Goal: Task Accomplishment & Management: Use online tool/utility

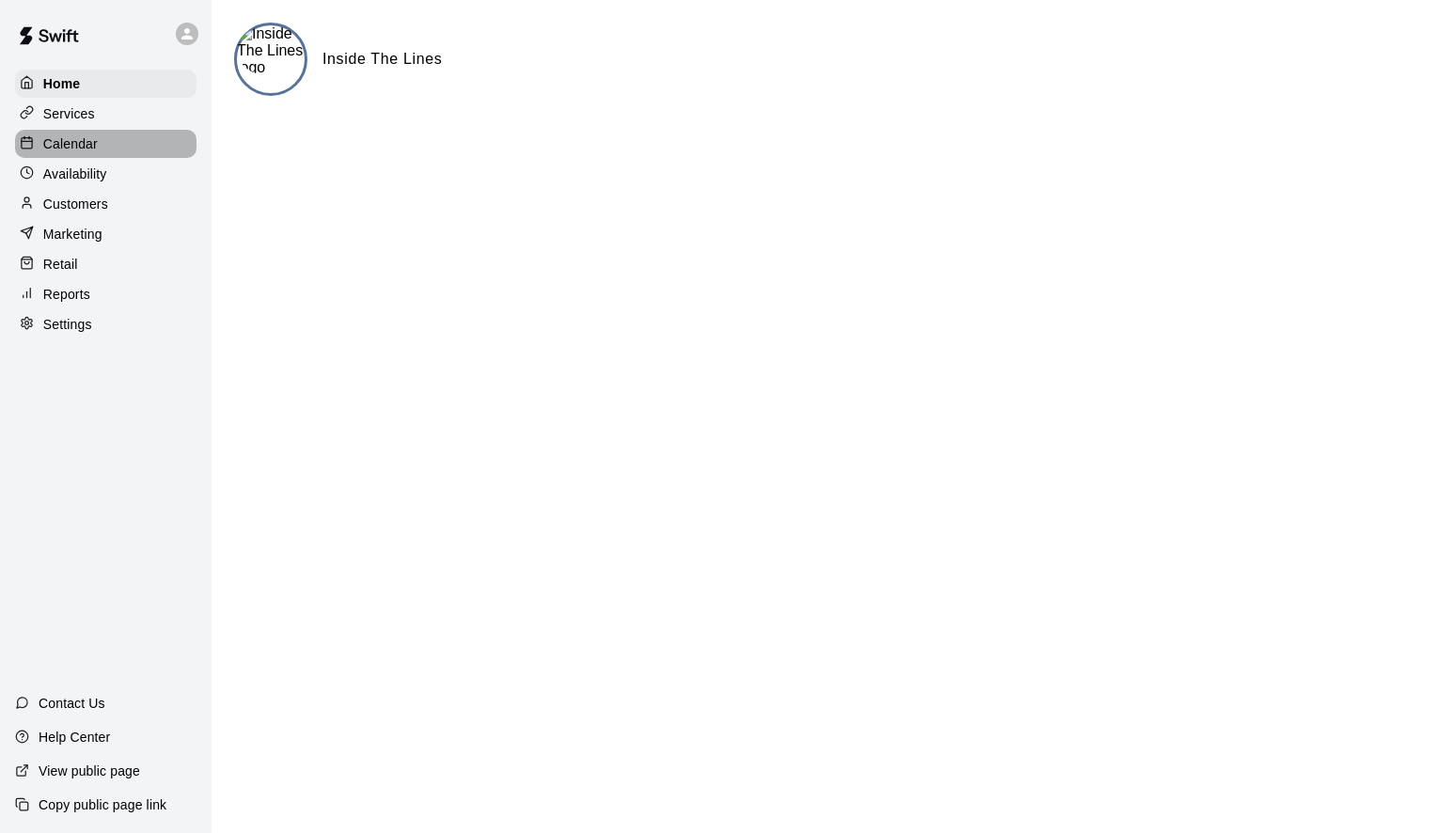
click at [90, 149] on p "Calendar" at bounding box center [70, 143] width 55 height 19
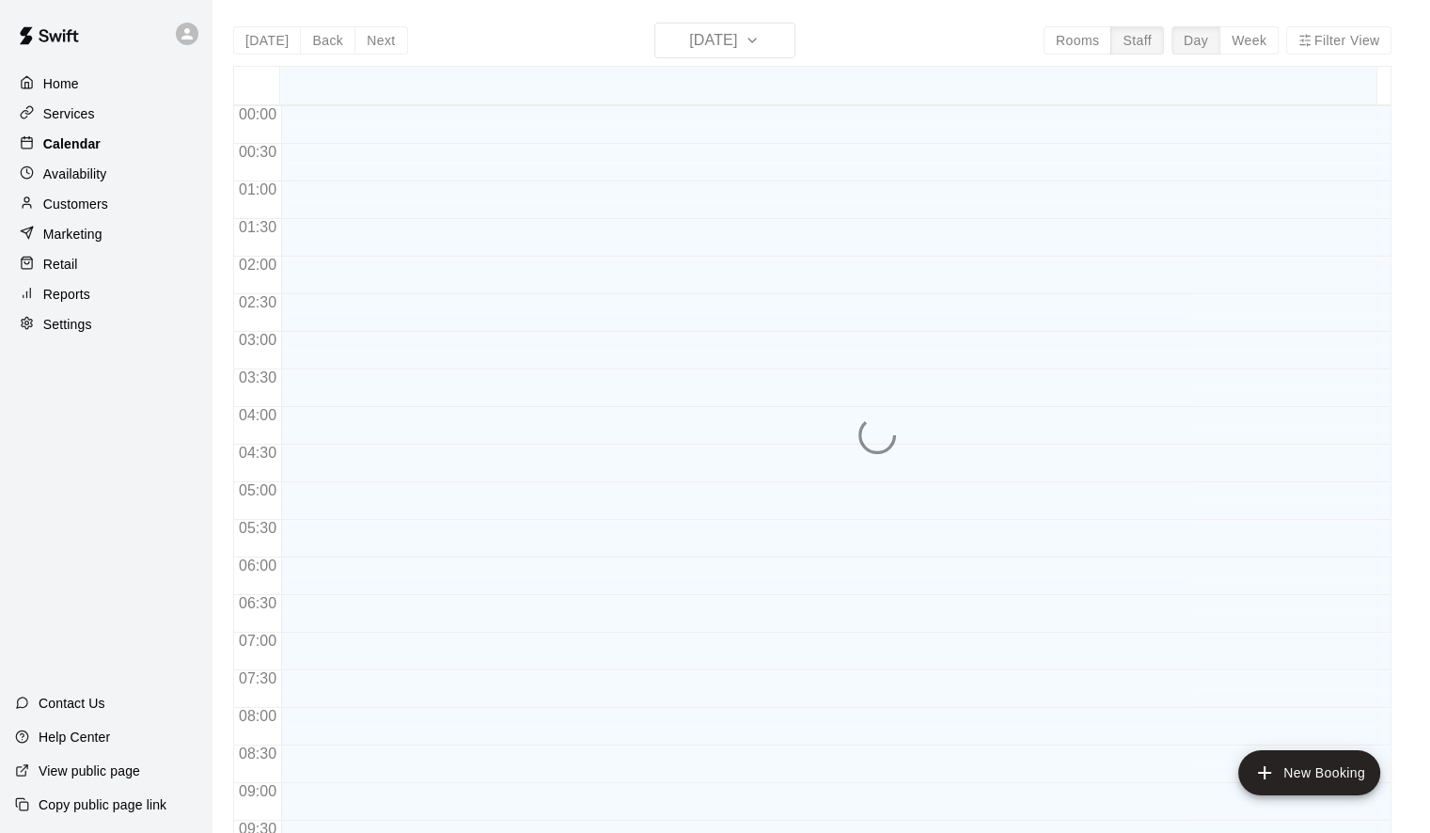
scroll to position [1055, 0]
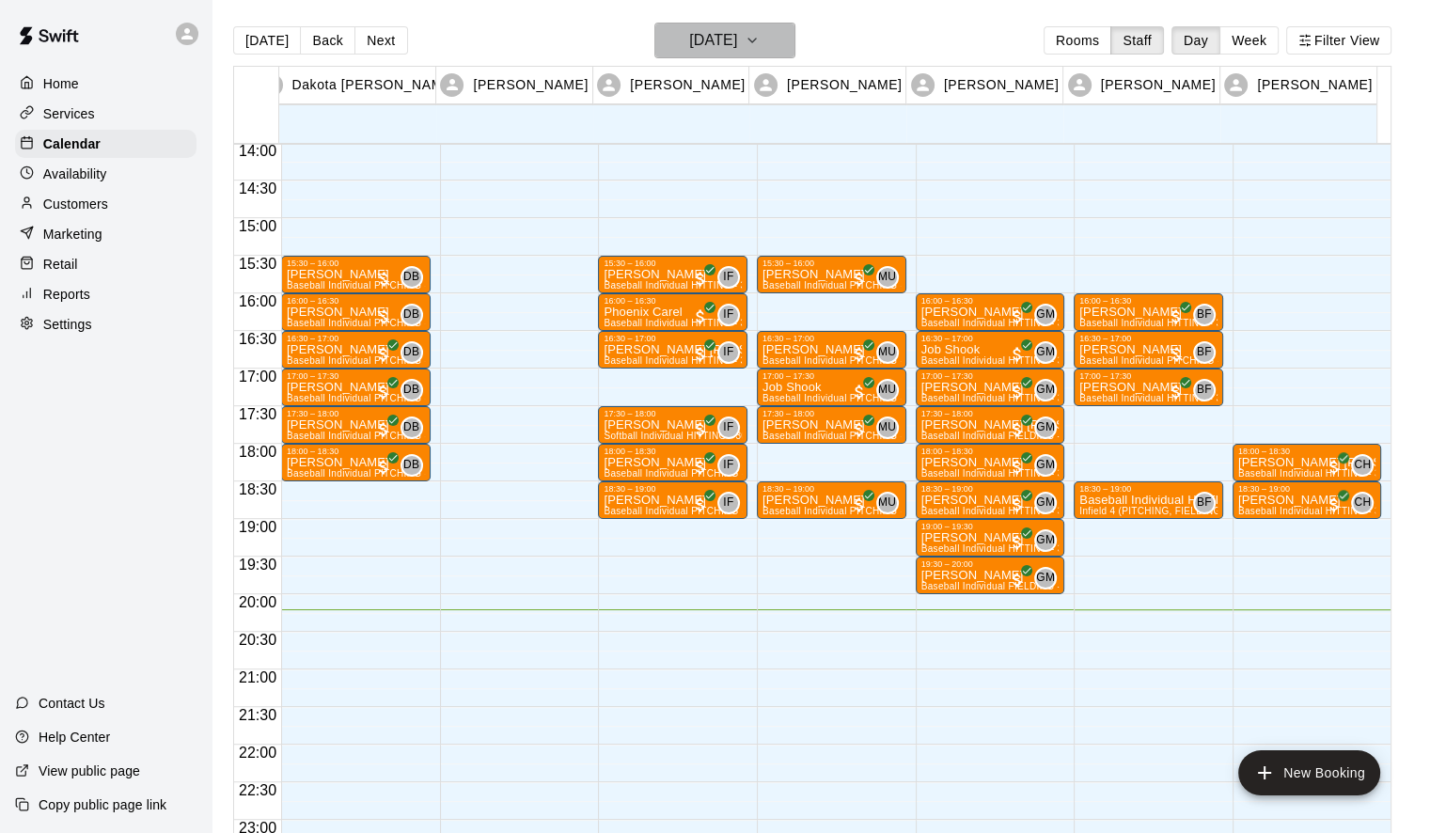
click at [759, 45] on icon "button" at bounding box center [751, 40] width 15 height 23
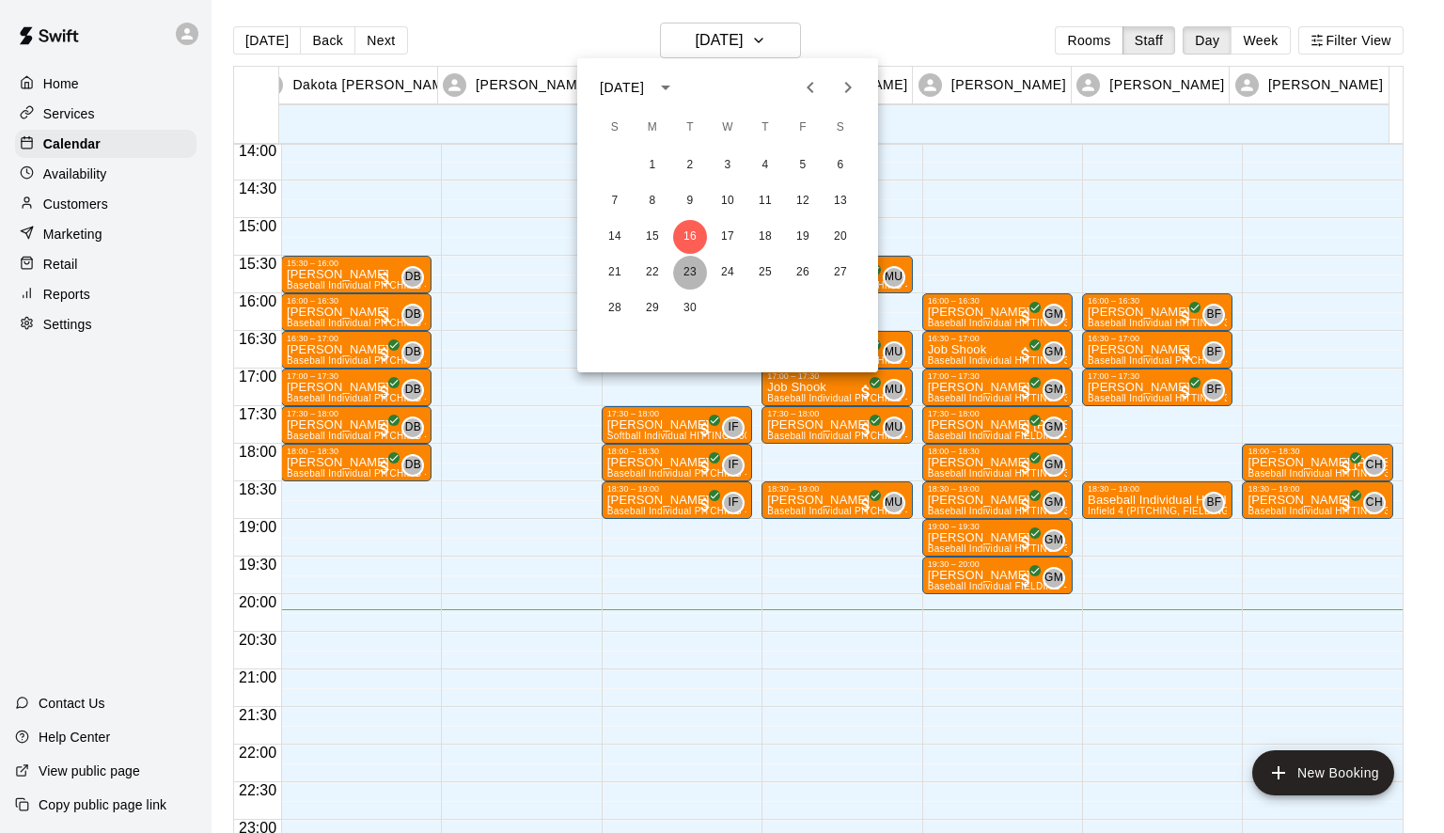
click at [692, 266] on button "23" at bounding box center [690, 273] width 34 height 34
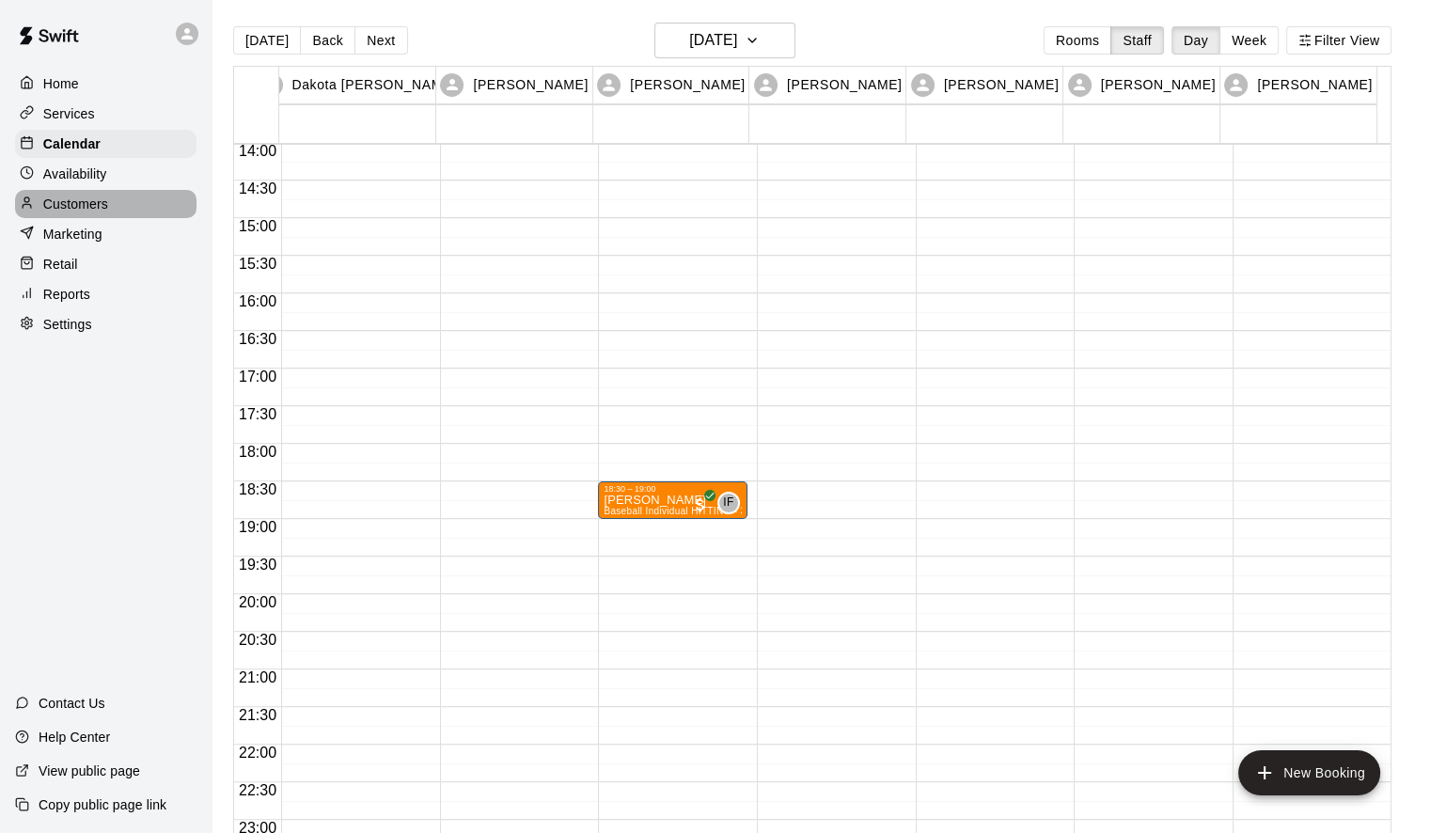
click at [71, 209] on p "Customers" at bounding box center [75, 204] width 65 height 19
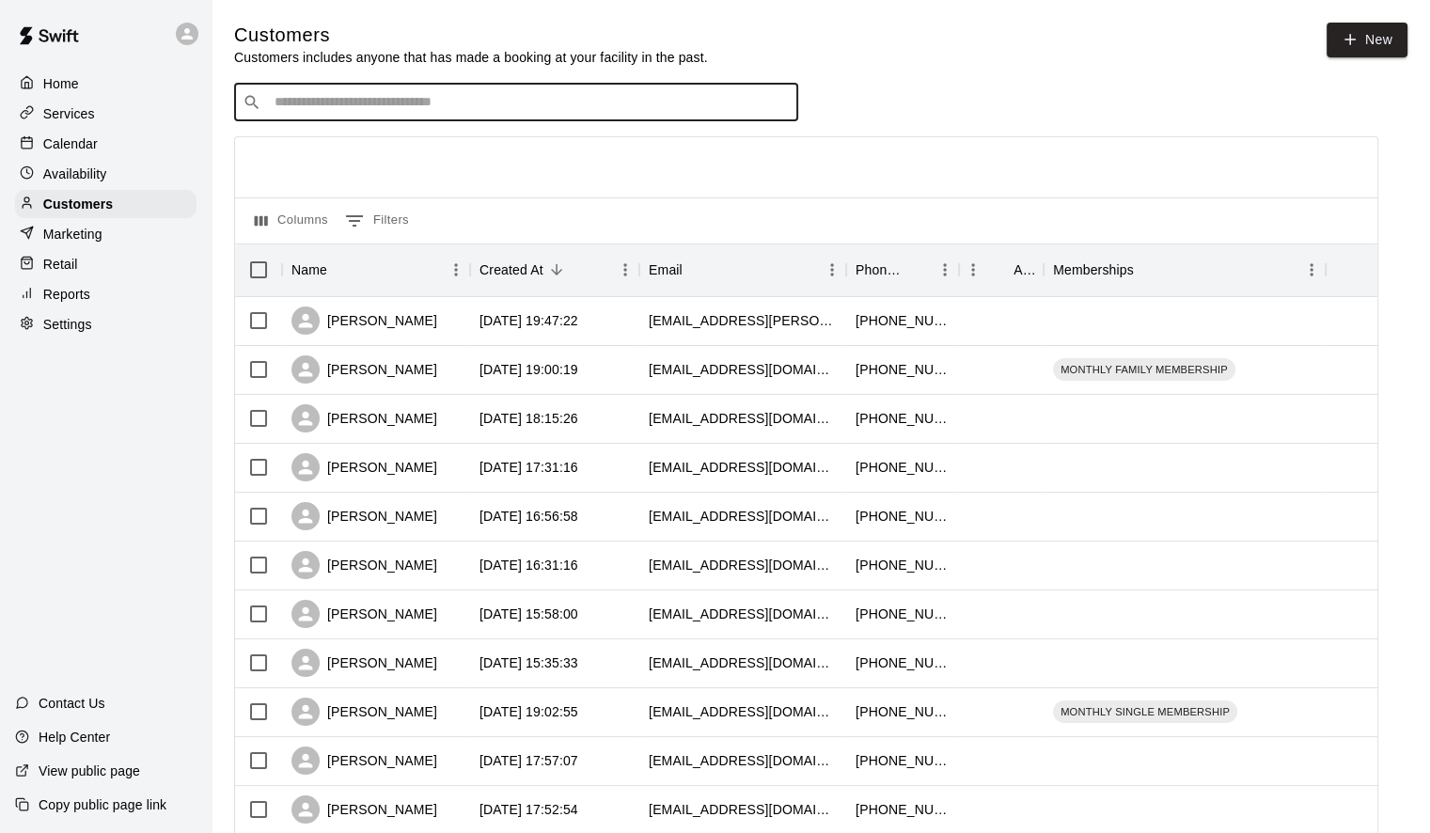
click at [354, 104] on input "Search customers by name or email" at bounding box center [529, 102] width 521 height 19
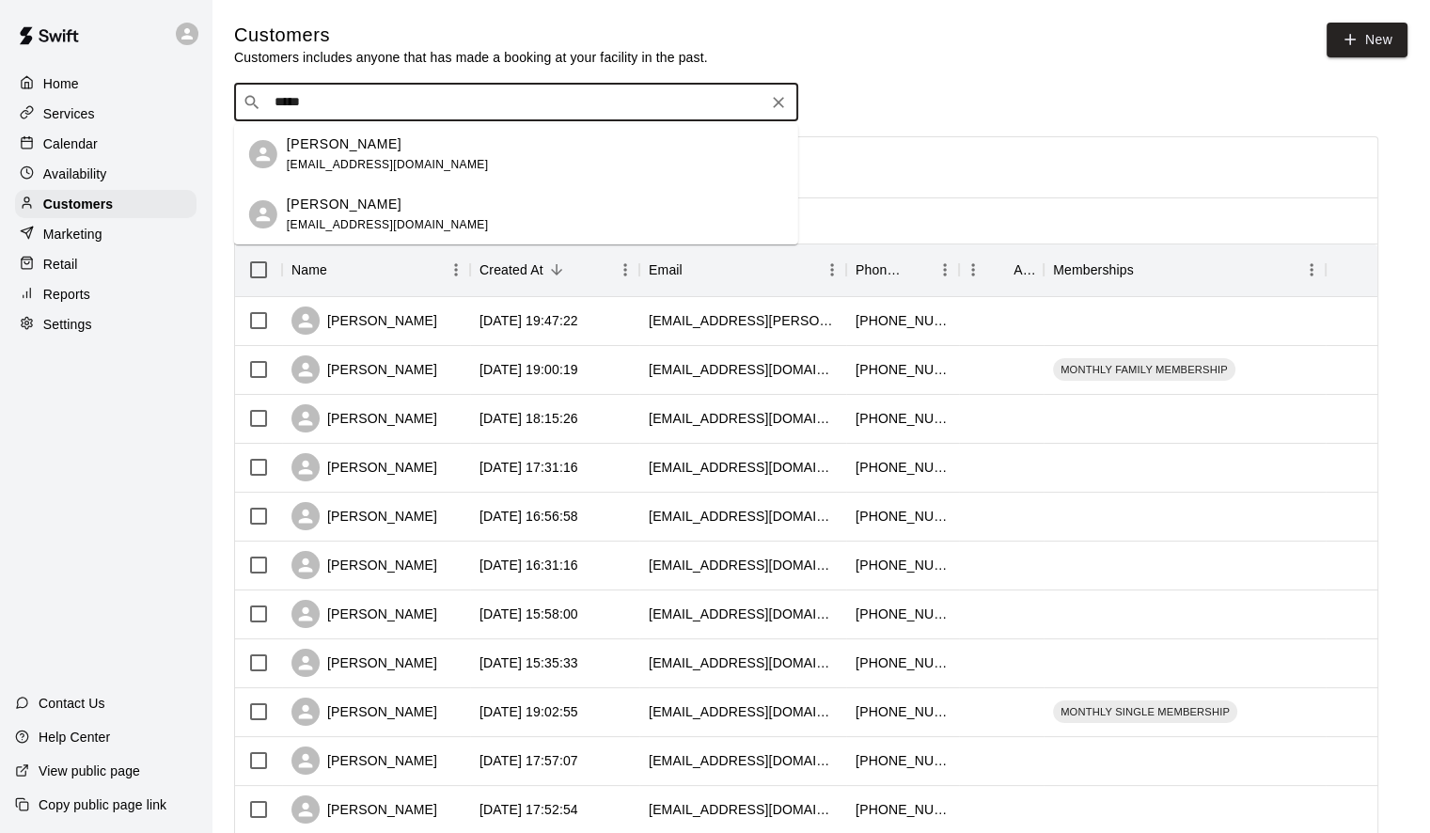
type input "******"
click at [308, 147] on p "[PERSON_NAME]" at bounding box center [344, 144] width 115 height 20
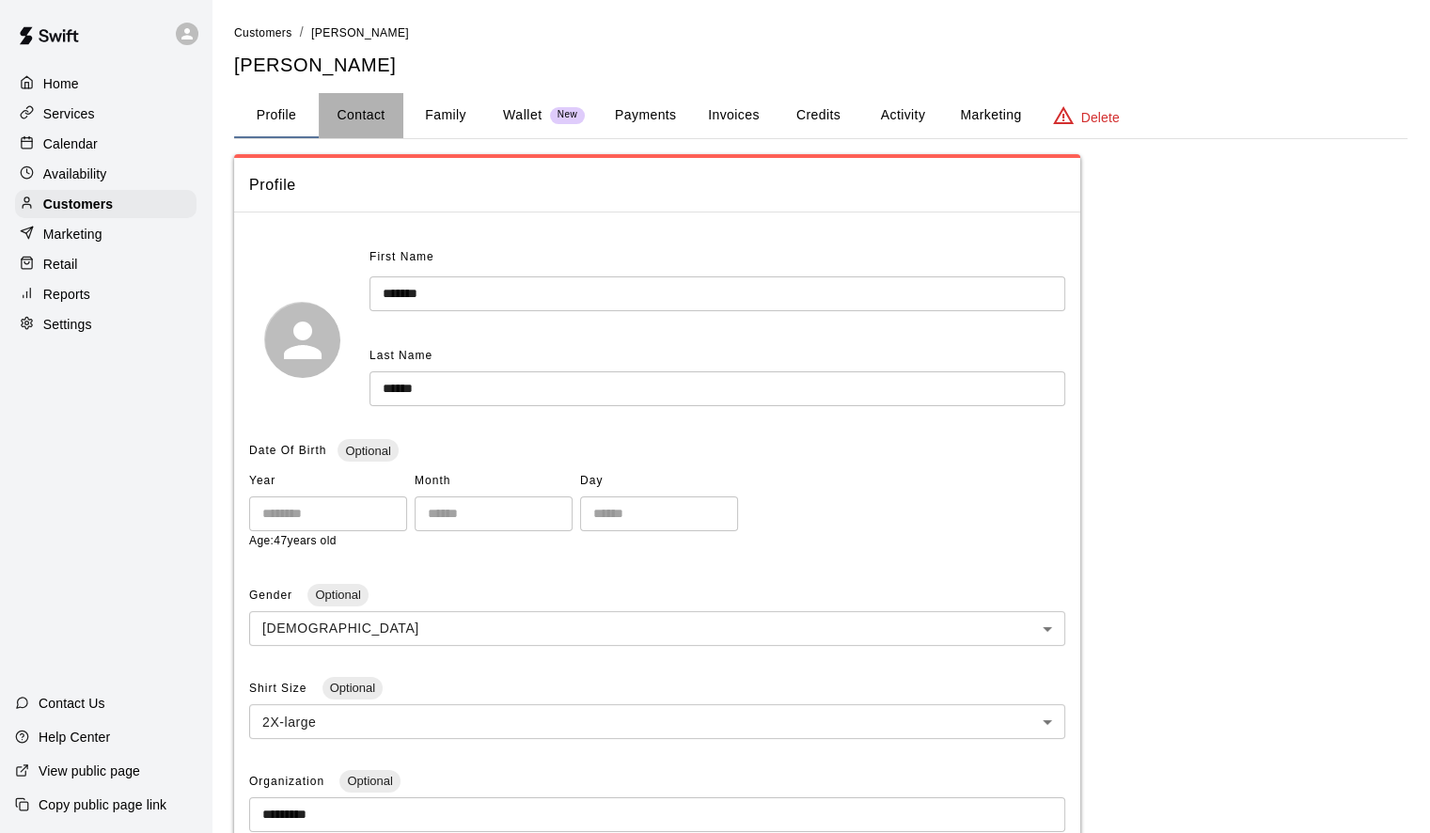
click at [352, 110] on button "Contact" at bounding box center [361, 115] width 85 height 45
select select "**"
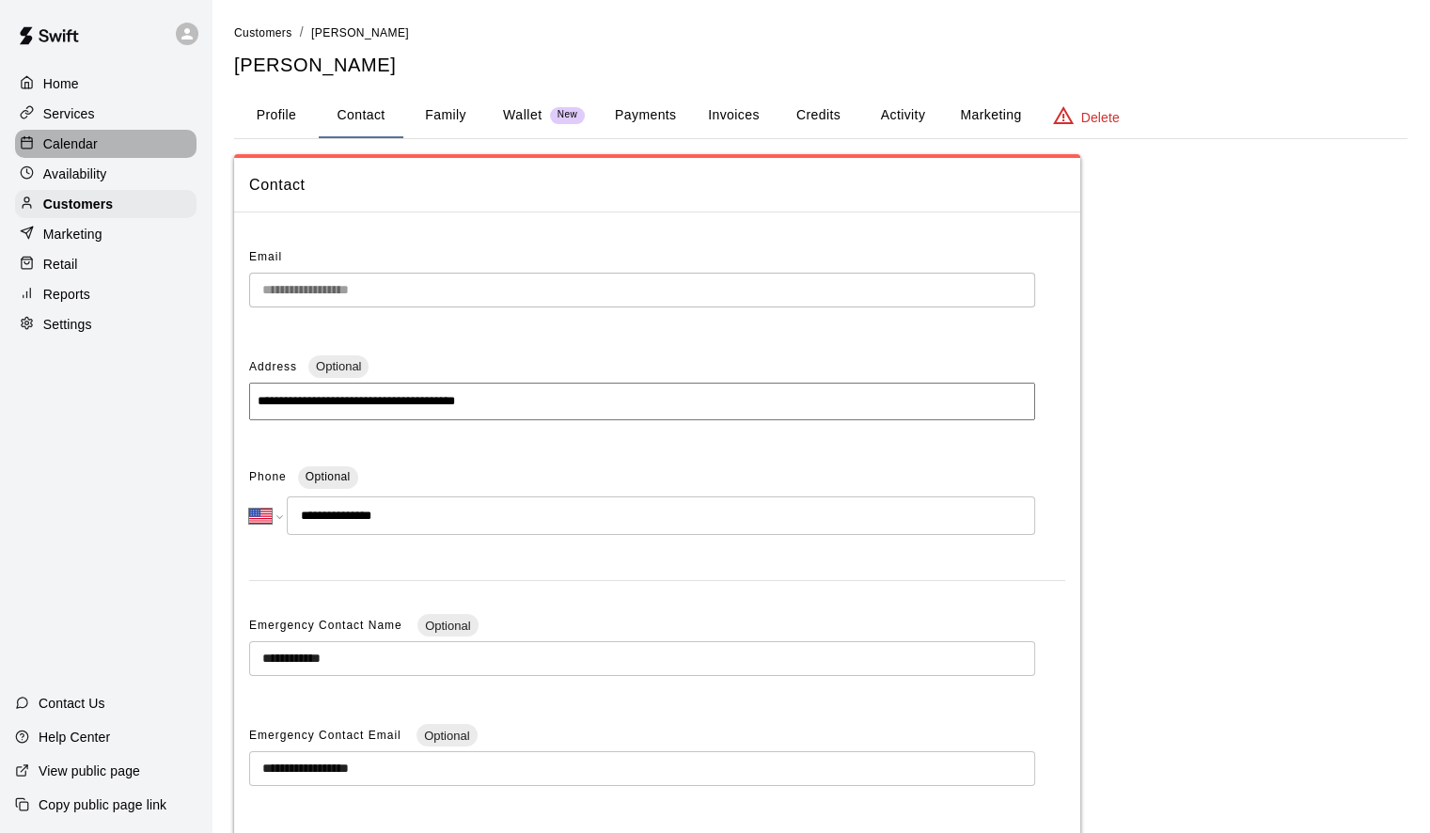
click at [75, 151] on p "Calendar" at bounding box center [70, 143] width 55 height 19
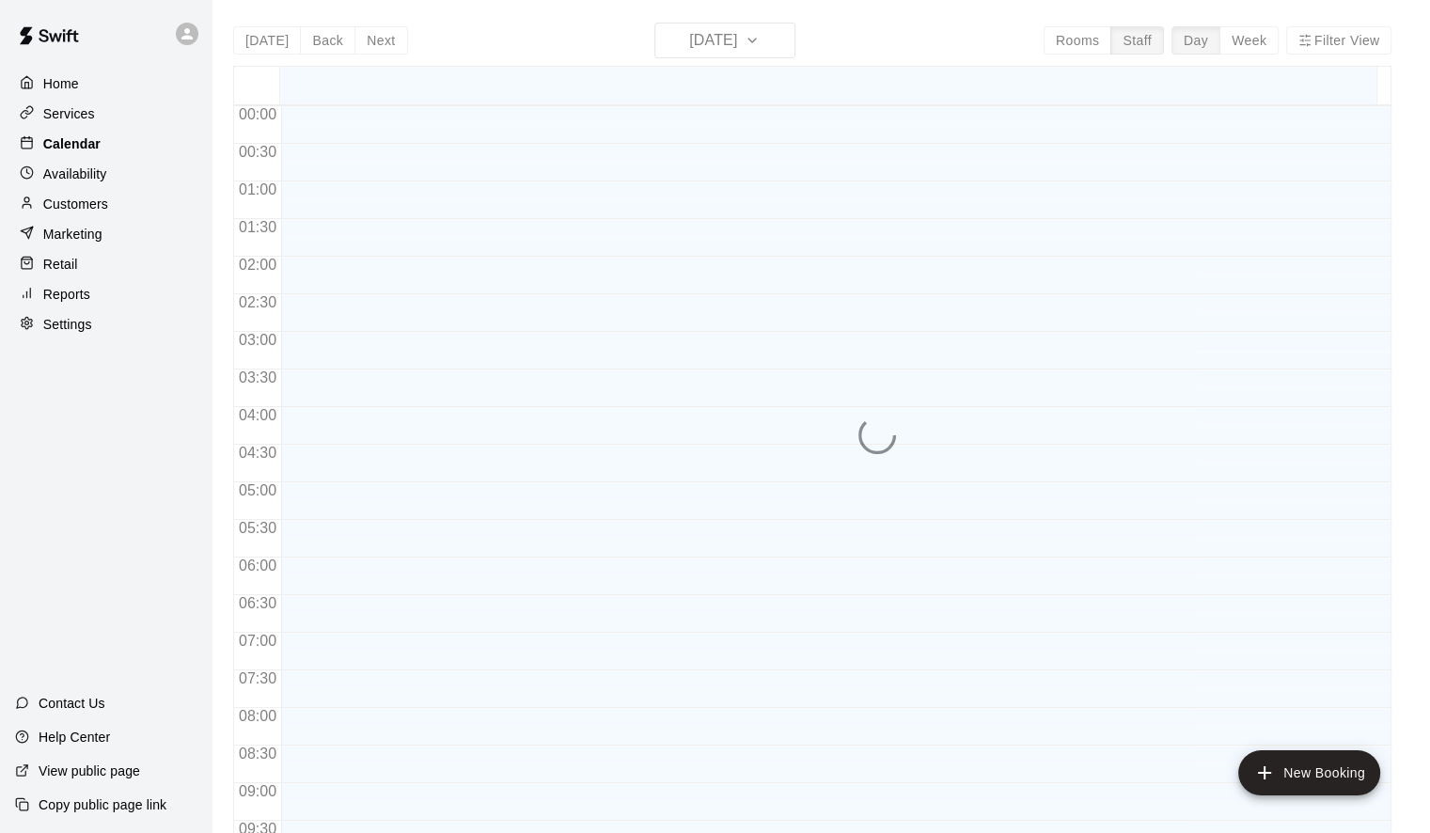
scroll to position [1055, 0]
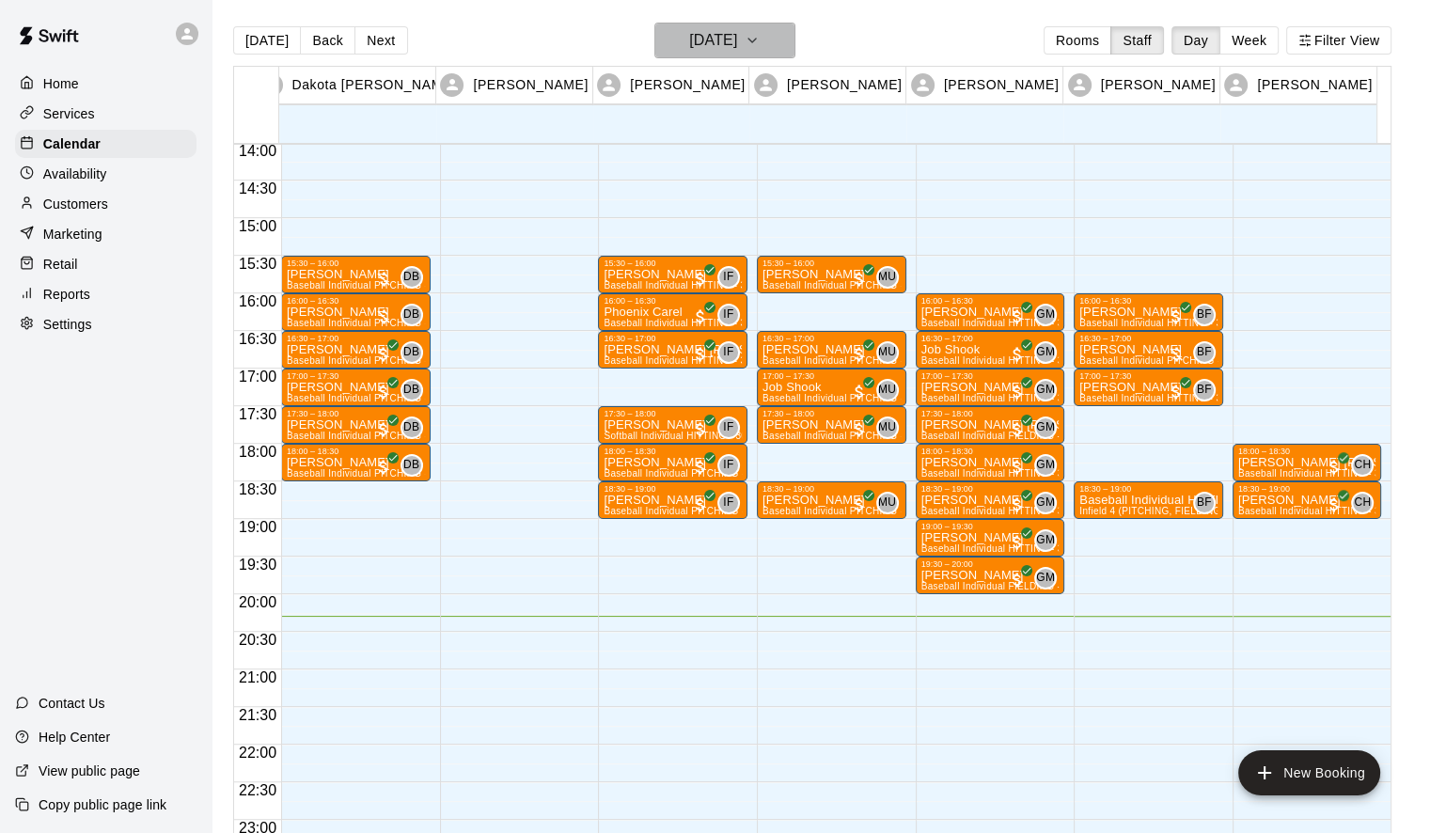
click at [737, 31] on h6 "[DATE]" at bounding box center [713, 40] width 48 height 26
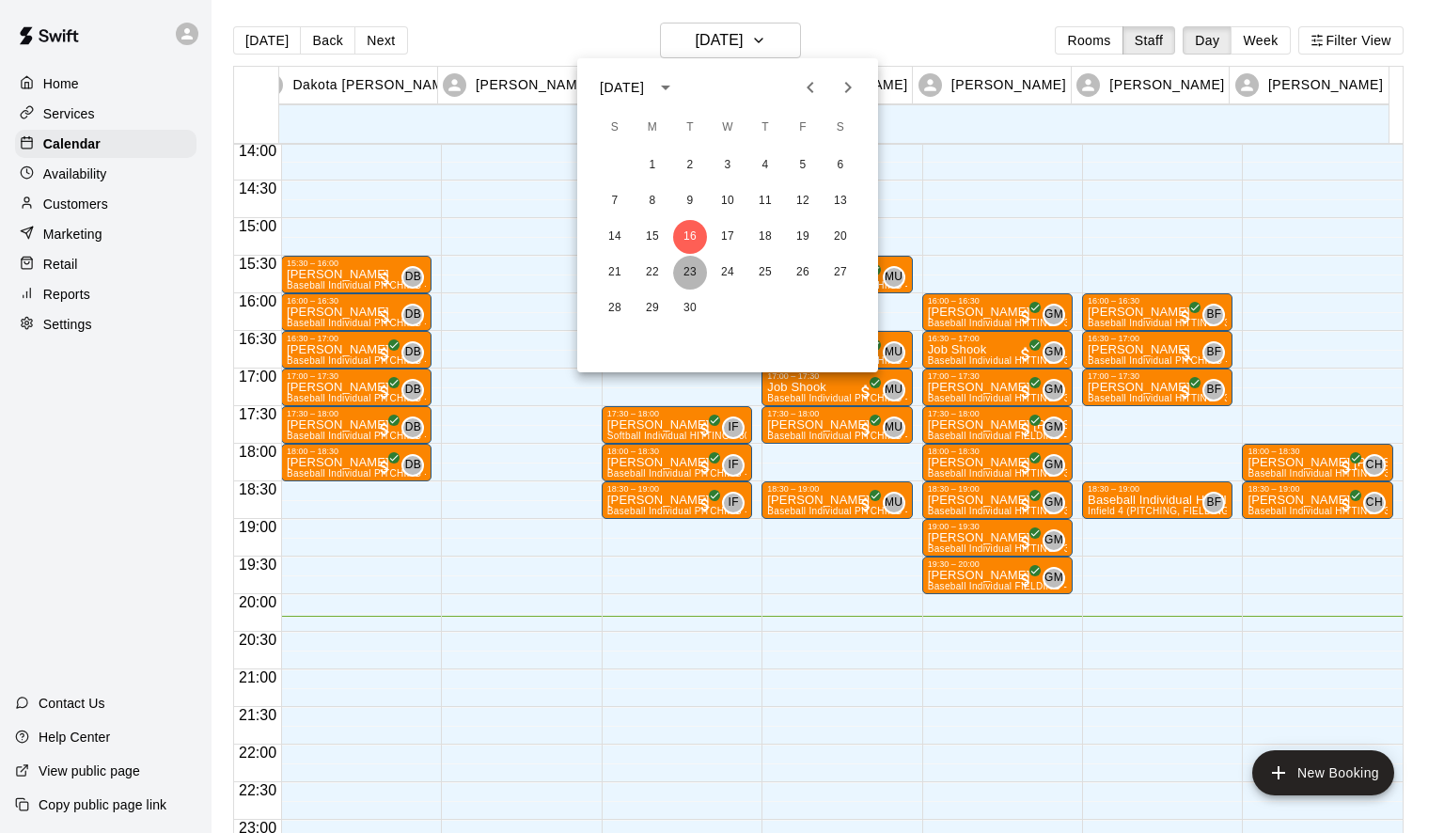
click at [691, 265] on button "23" at bounding box center [690, 273] width 34 height 34
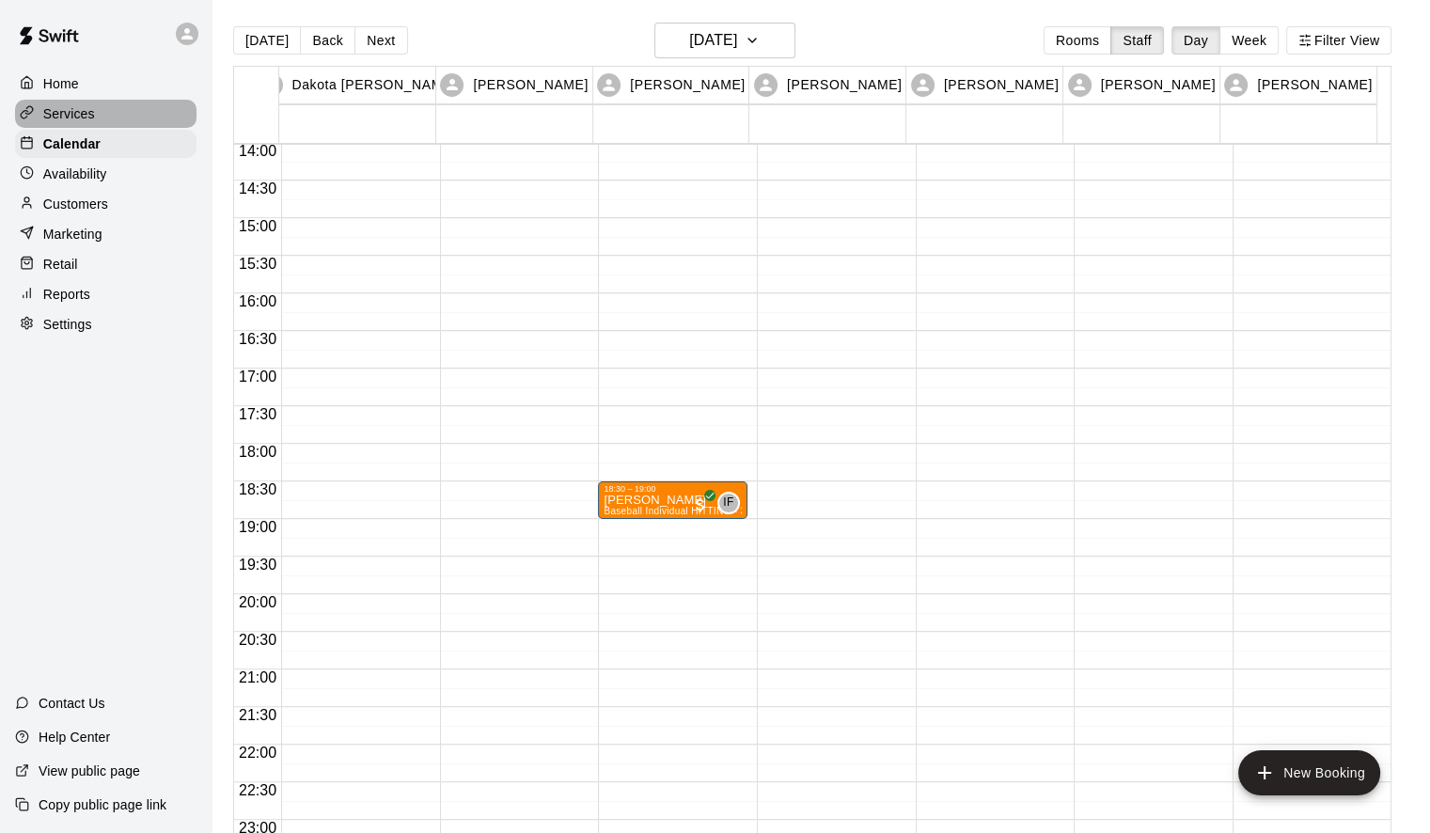
click at [69, 123] on p "Services" at bounding box center [69, 113] width 52 height 19
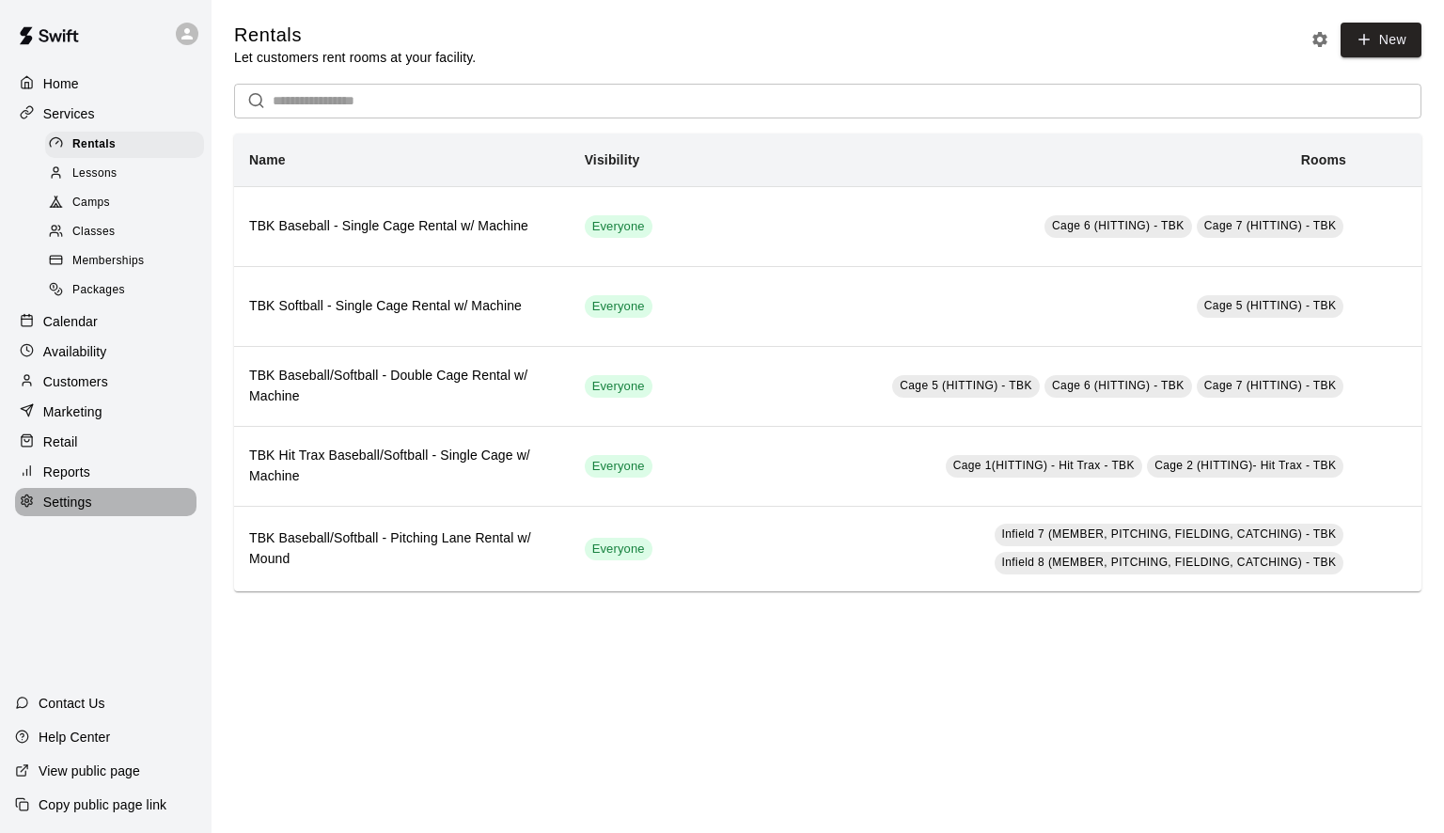
click at [63, 511] on p "Settings" at bounding box center [67, 502] width 49 height 19
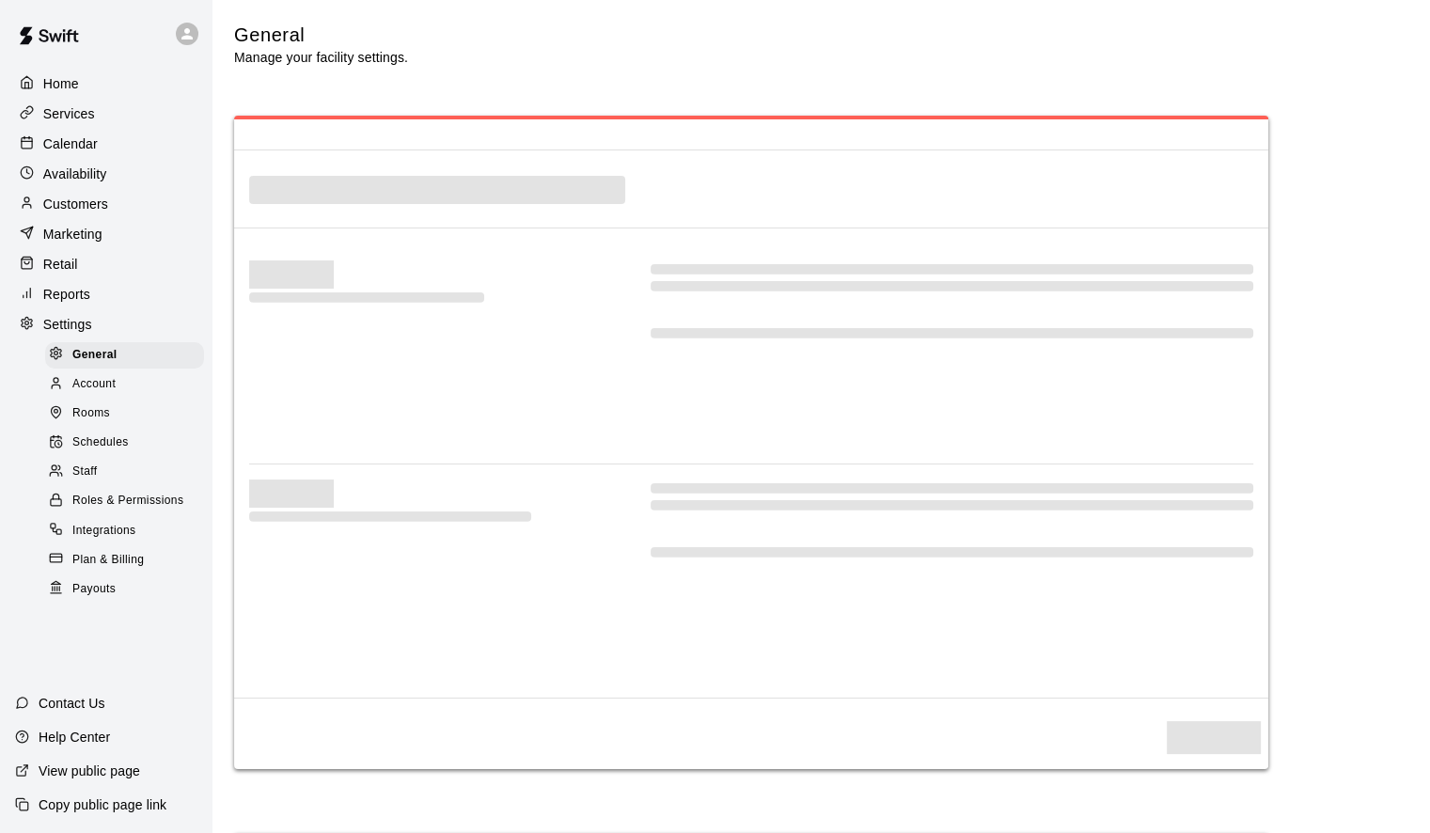
select select "**"
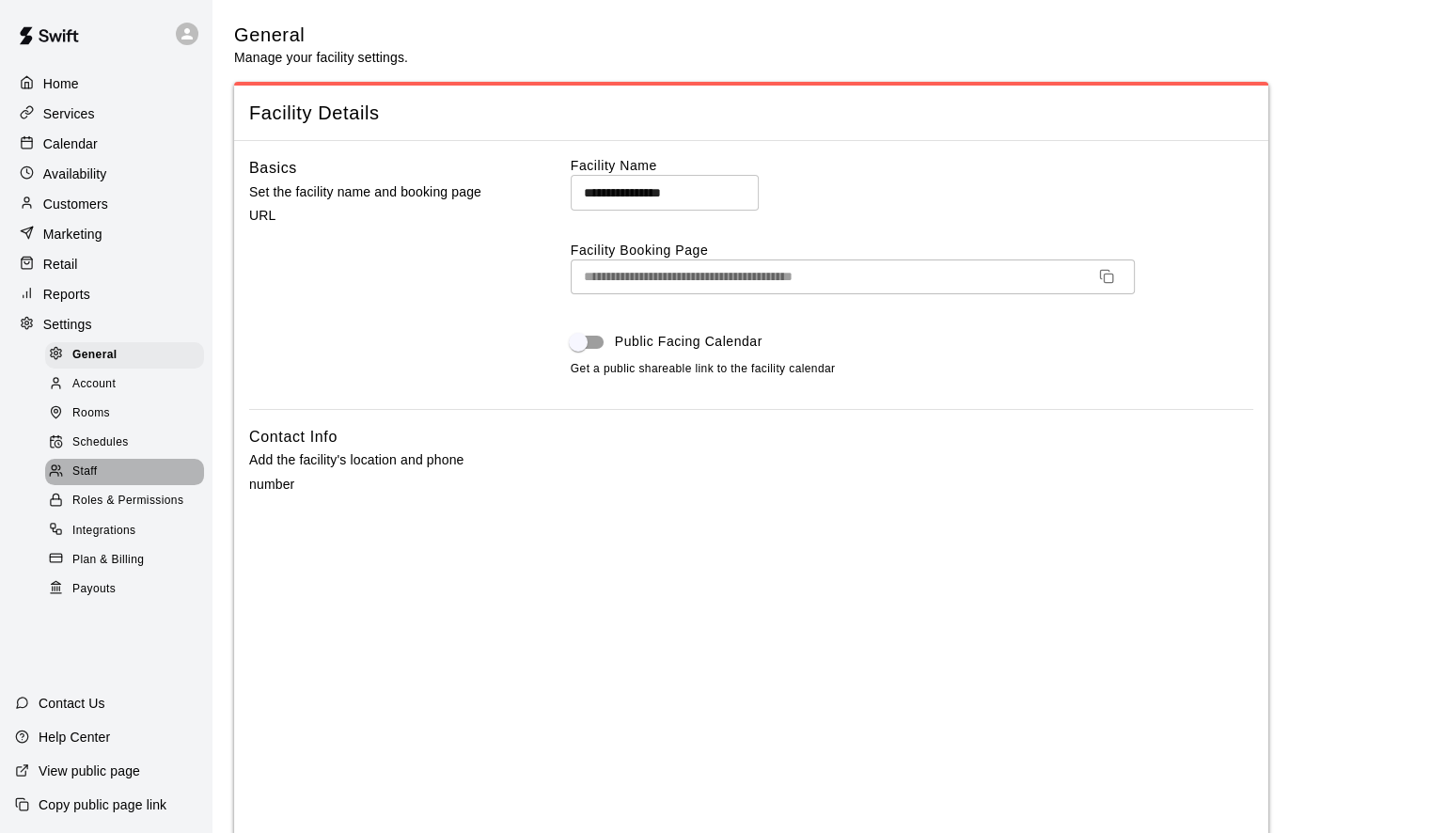
click at [83, 481] on span "Staff" at bounding box center [84, 471] width 24 height 19
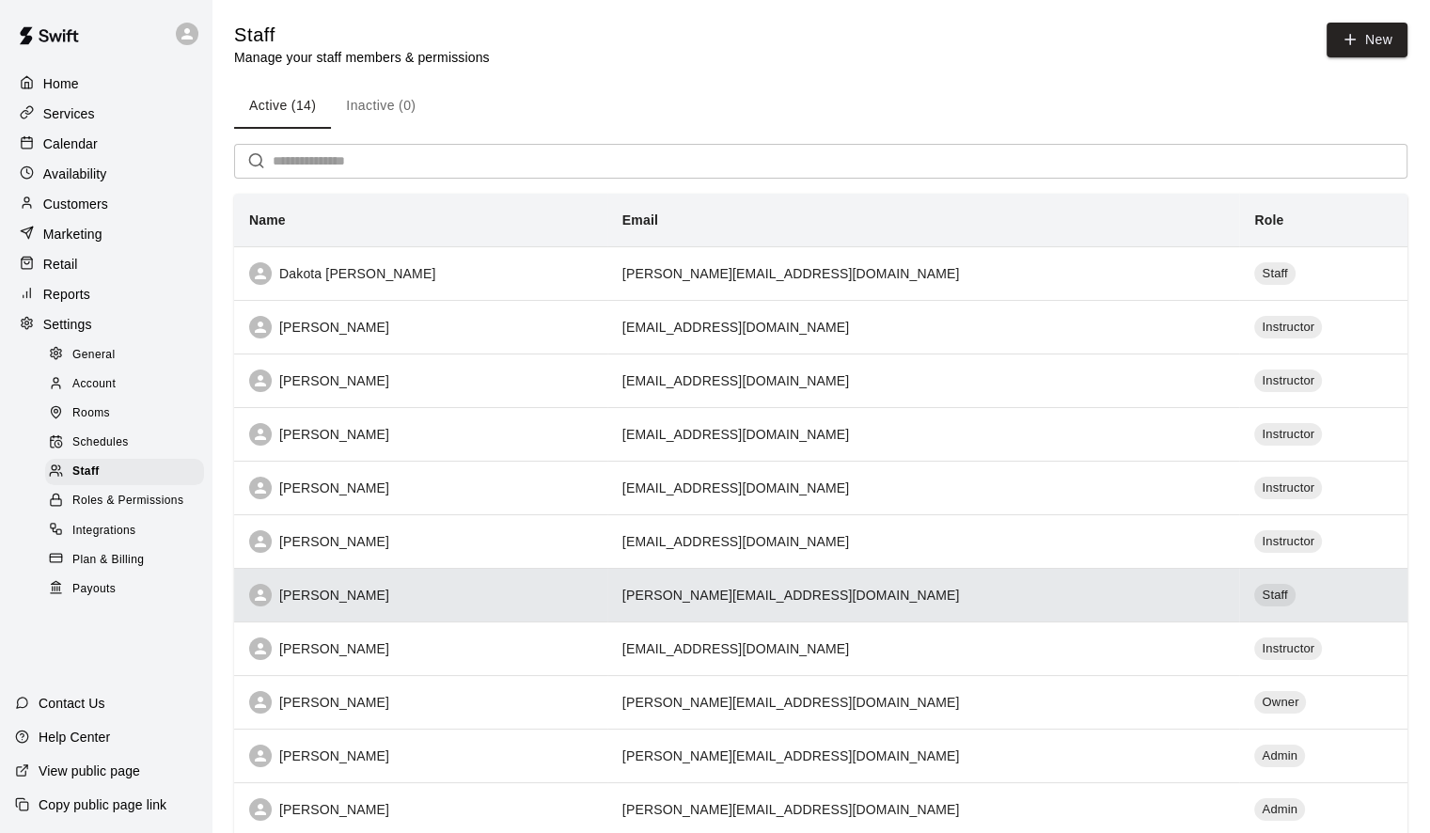
click at [321, 613] on th "[PERSON_NAME]" at bounding box center [420, 595] width 373 height 54
select select "**"
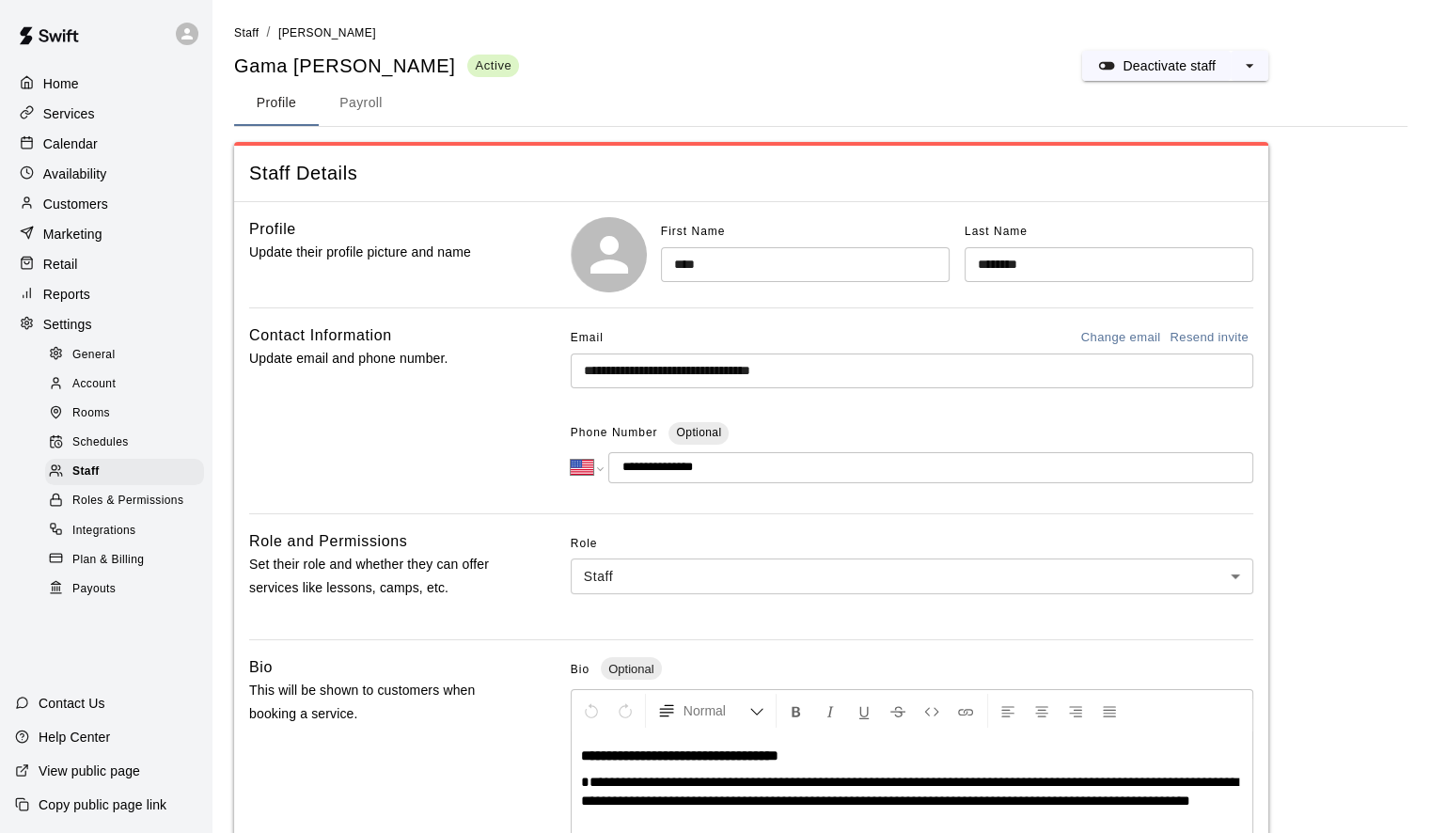
scroll to position [23, 0]
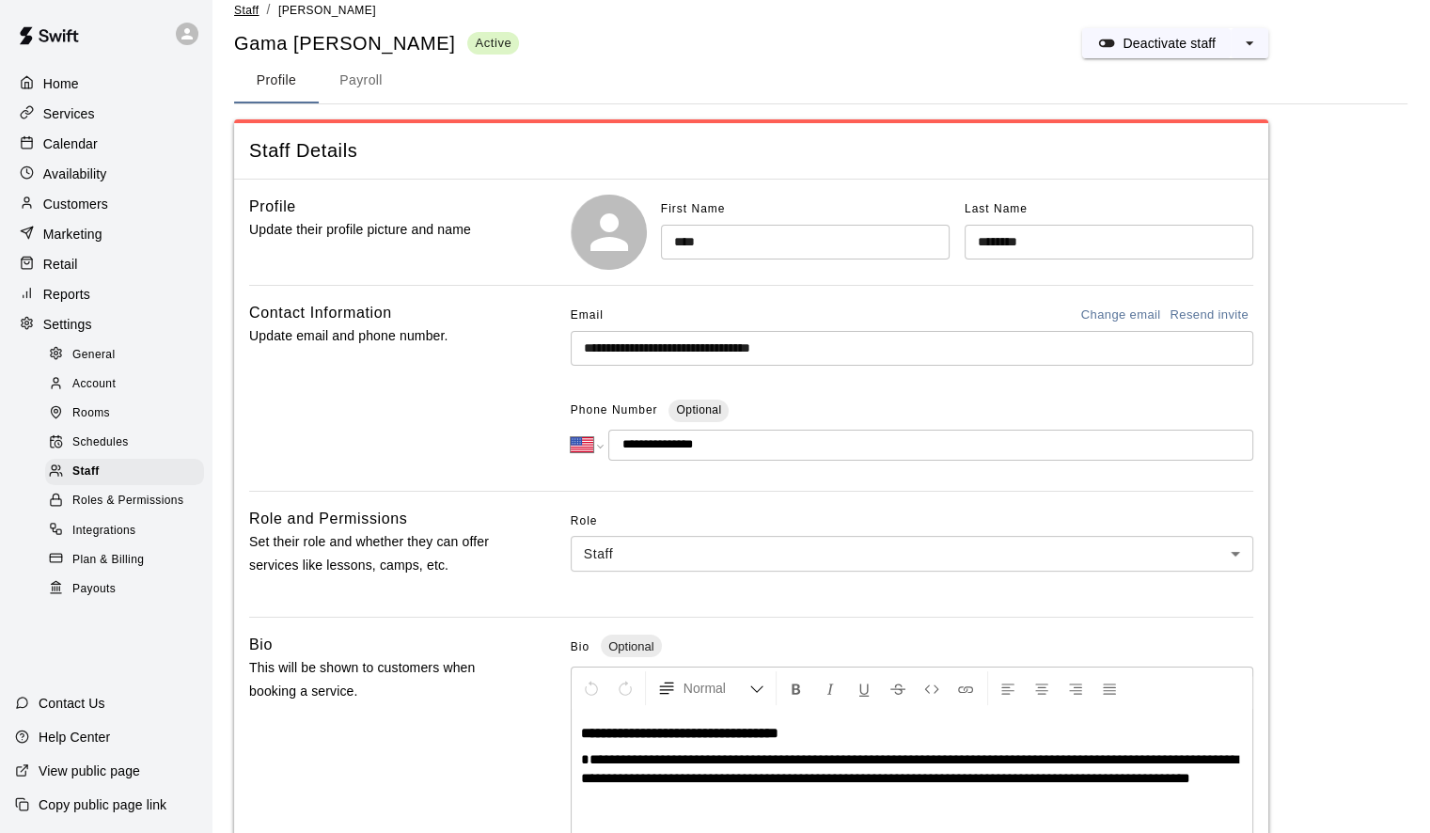
click at [242, 9] on span "Staff" at bounding box center [246, 10] width 24 height 13
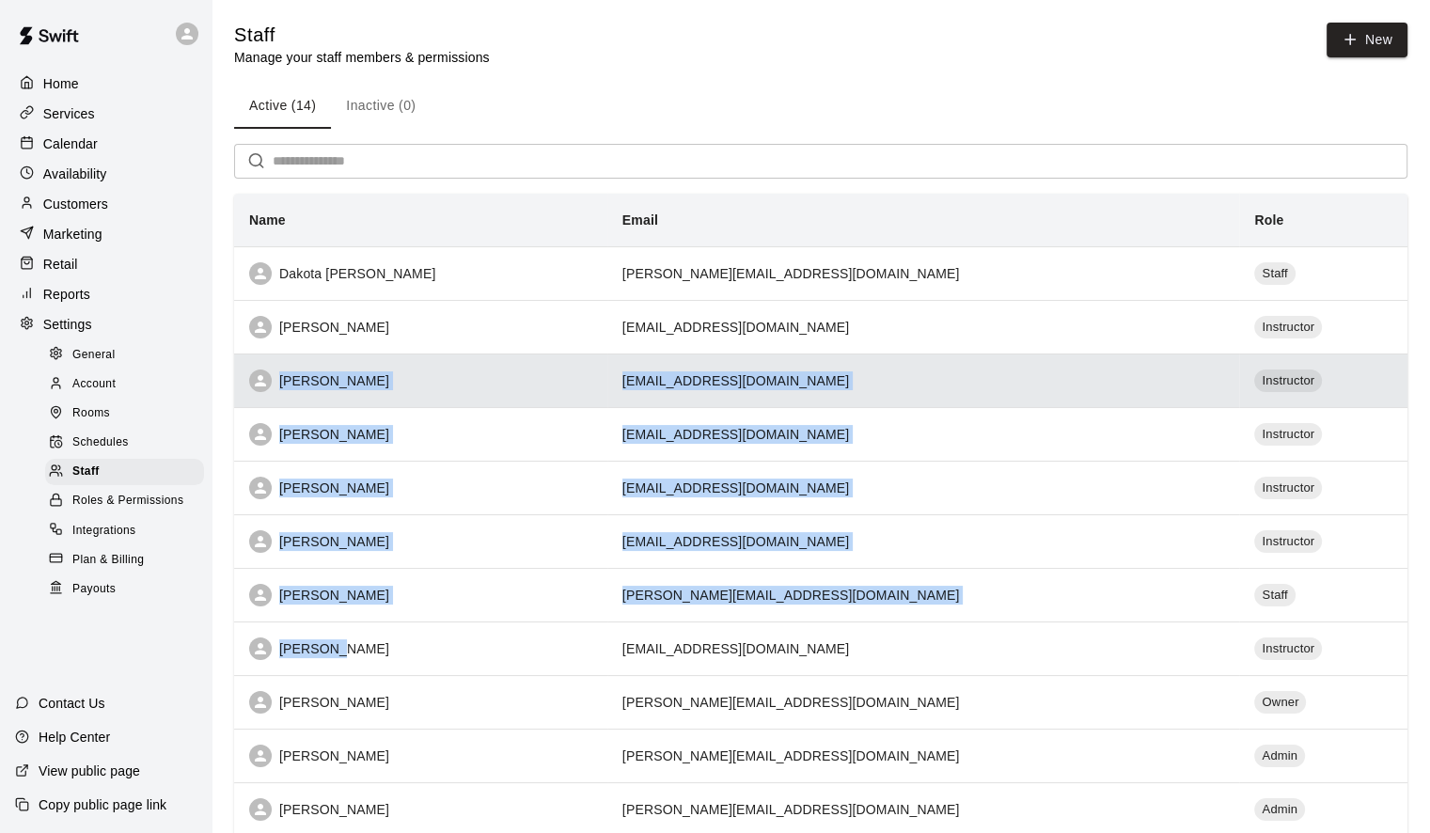
drag, startPoint x: 330, startPoint y: 652, endPoint x: 330, endPoint y: 367, distance: 285.7
click at [330, 367] on tbody "Dakota [PERSON_NAME] [PERSON_NAME][EMAIL_ADDRESS][DOMAIN_NAME] Staff Maddie Pow…" at bounding box center [820, 621] width 1173 height 750
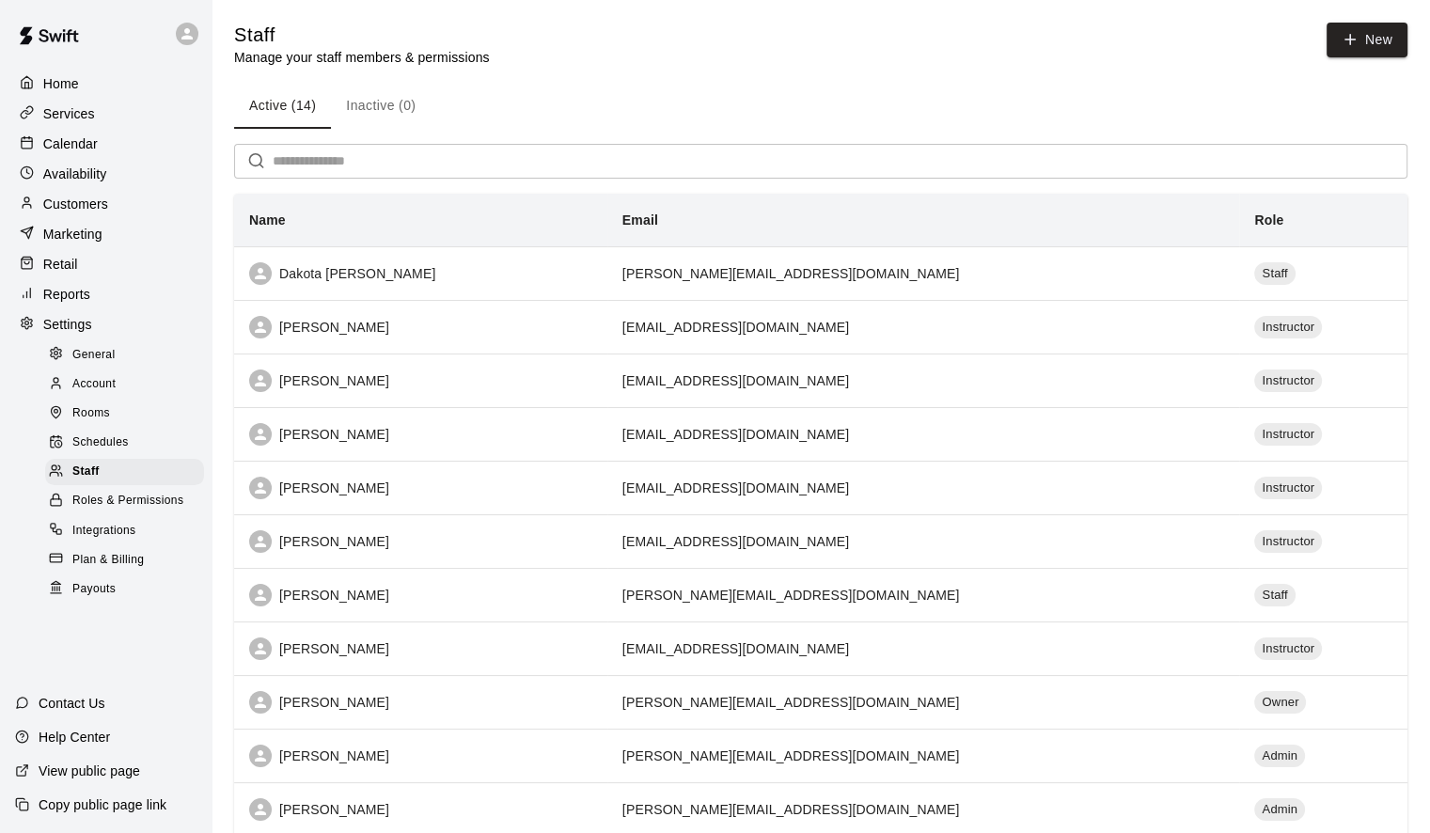
click at [688, 102] on div "Active (14) Inactive (0)" at bounding box center [820, 106] width 1173 height 45
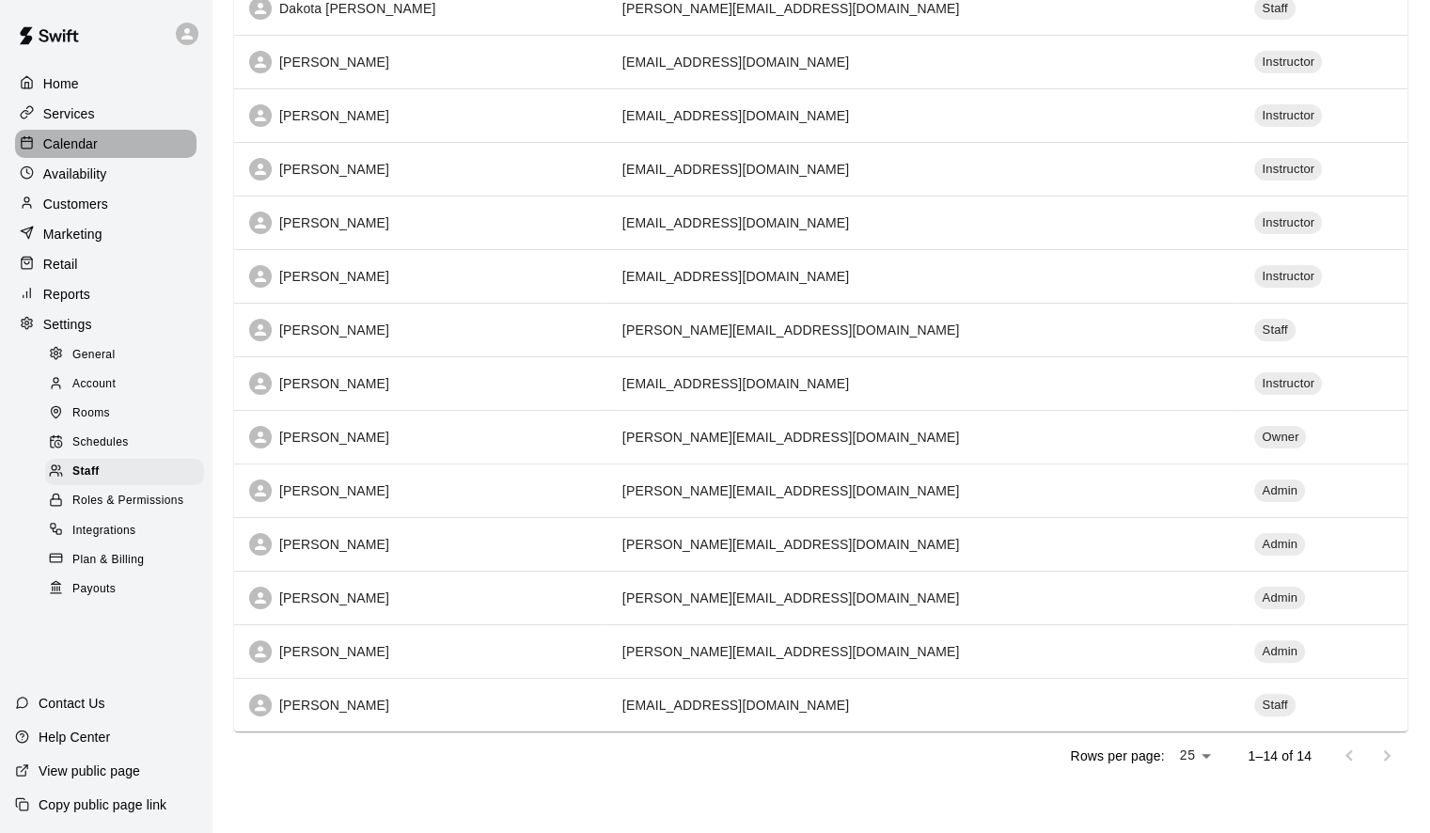
click at [71, 153] on p "Calendar" at bounding box center [70, 143] width 55 height 19
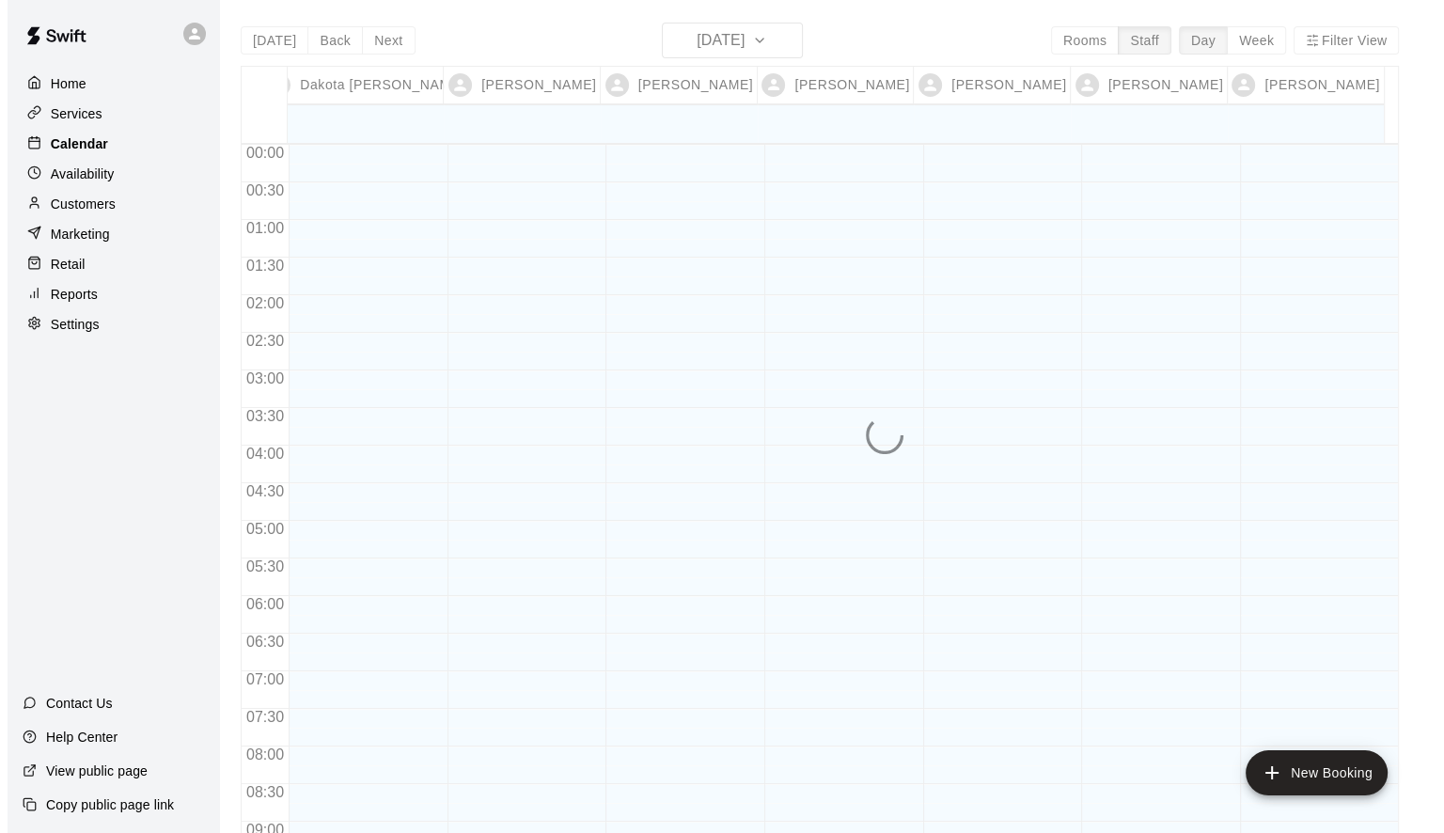
scroll to position [1093, 0]
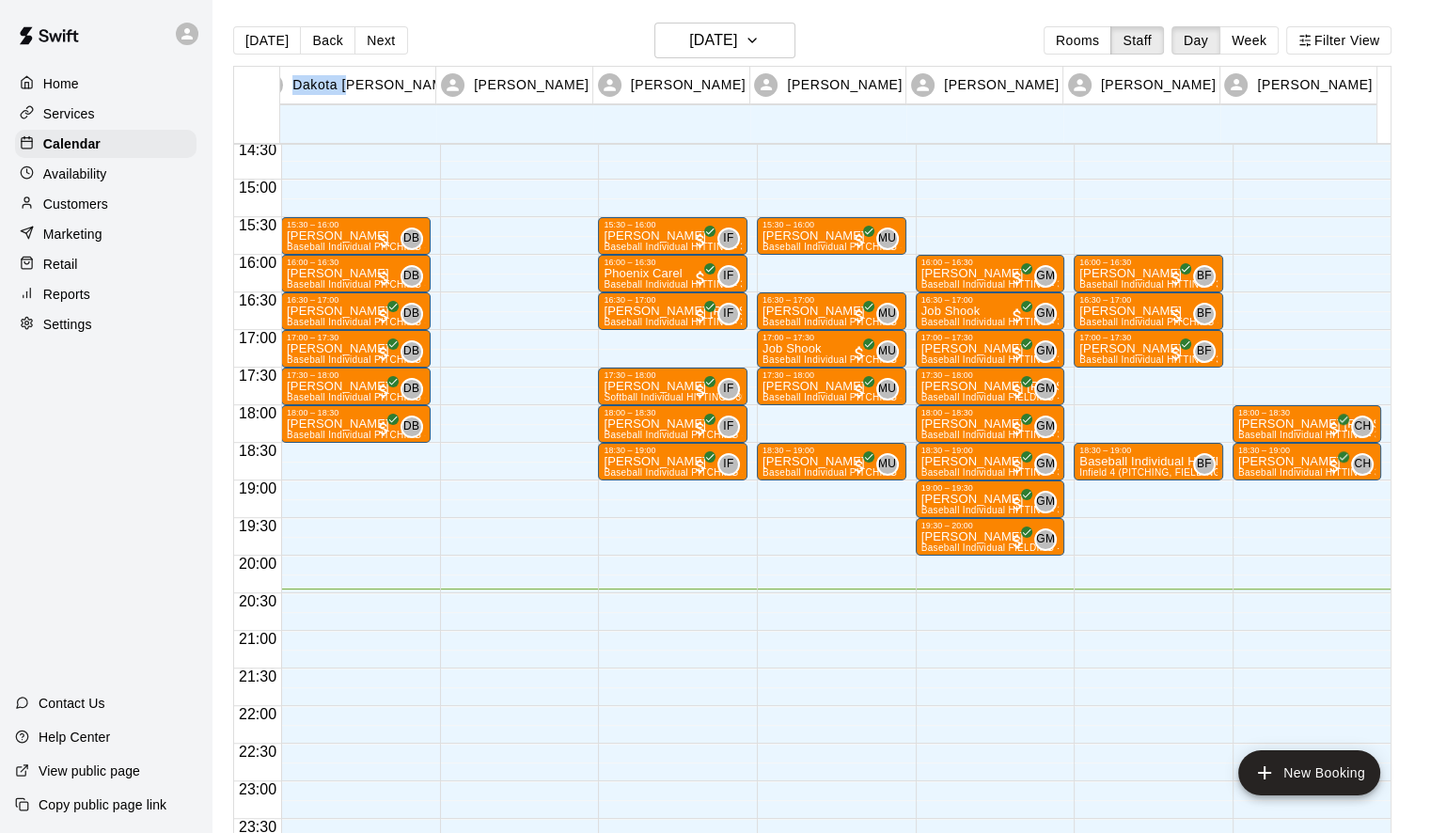
drag, startPoint x: 390, startPoint y: 85, endPoint x: 612, endPoint y: 55, distance: 223.9
click at [612, 55] on div "[DATE] Back [DATE][DATE] Rooms Staff Day Week Filter View Dakota [PERSON_NAME] …" at bounding box center [812, 439] width 1158 height 833
click at [993, 18] on main "[DATE] Back [DATE][DATE] Rooms Staff Day Week Filter View Dakota [PERSON_NAME] …" at bounding box center [820, 431] width 1218 height 863
click at [1367, 38] on button "Filter View" at bounding box center [1338, 40] width 105 height 28
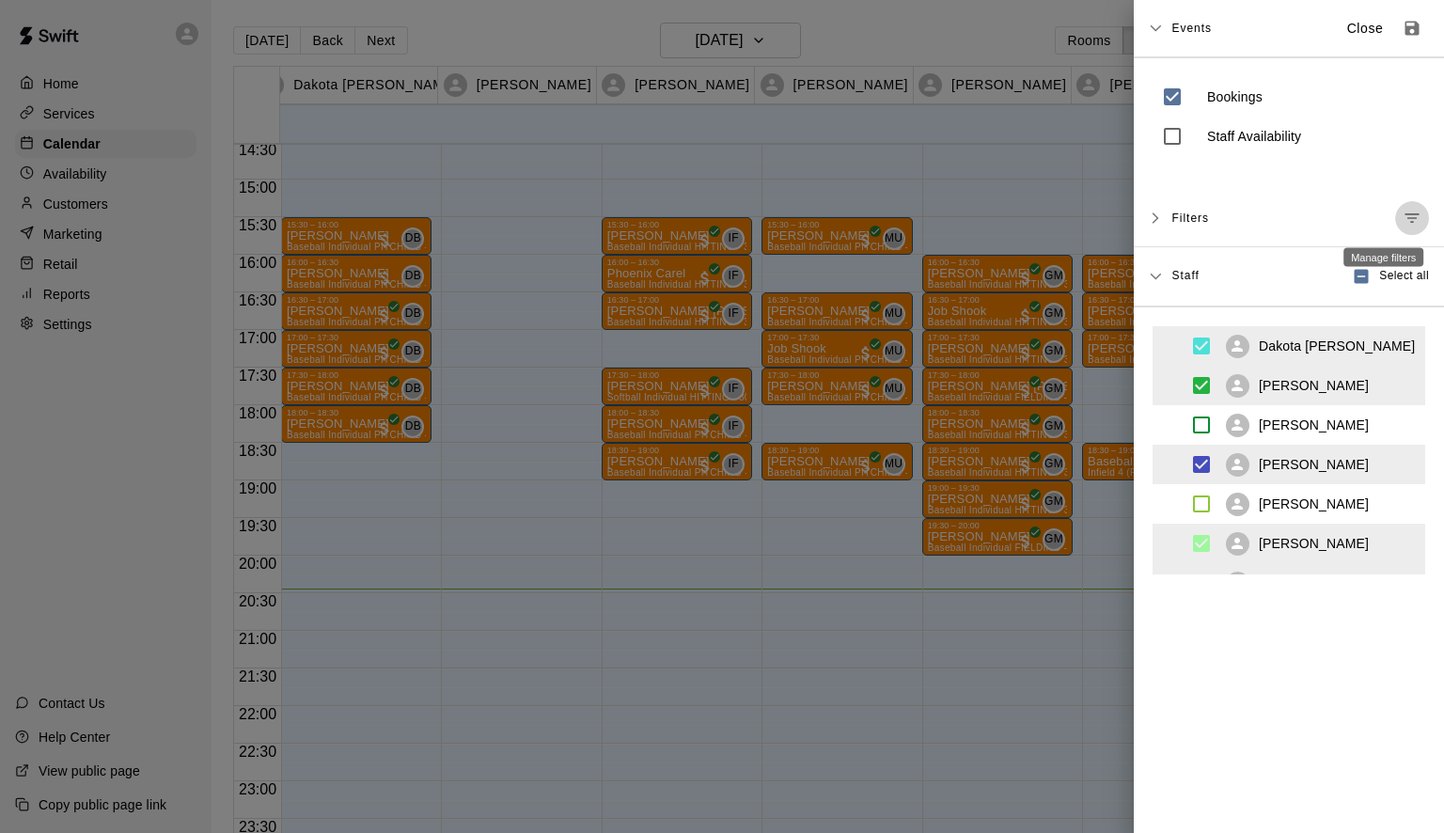
click at [1402, 215] on icon "Manage filters" at bounding box center [1411, 218] width 19 height 19
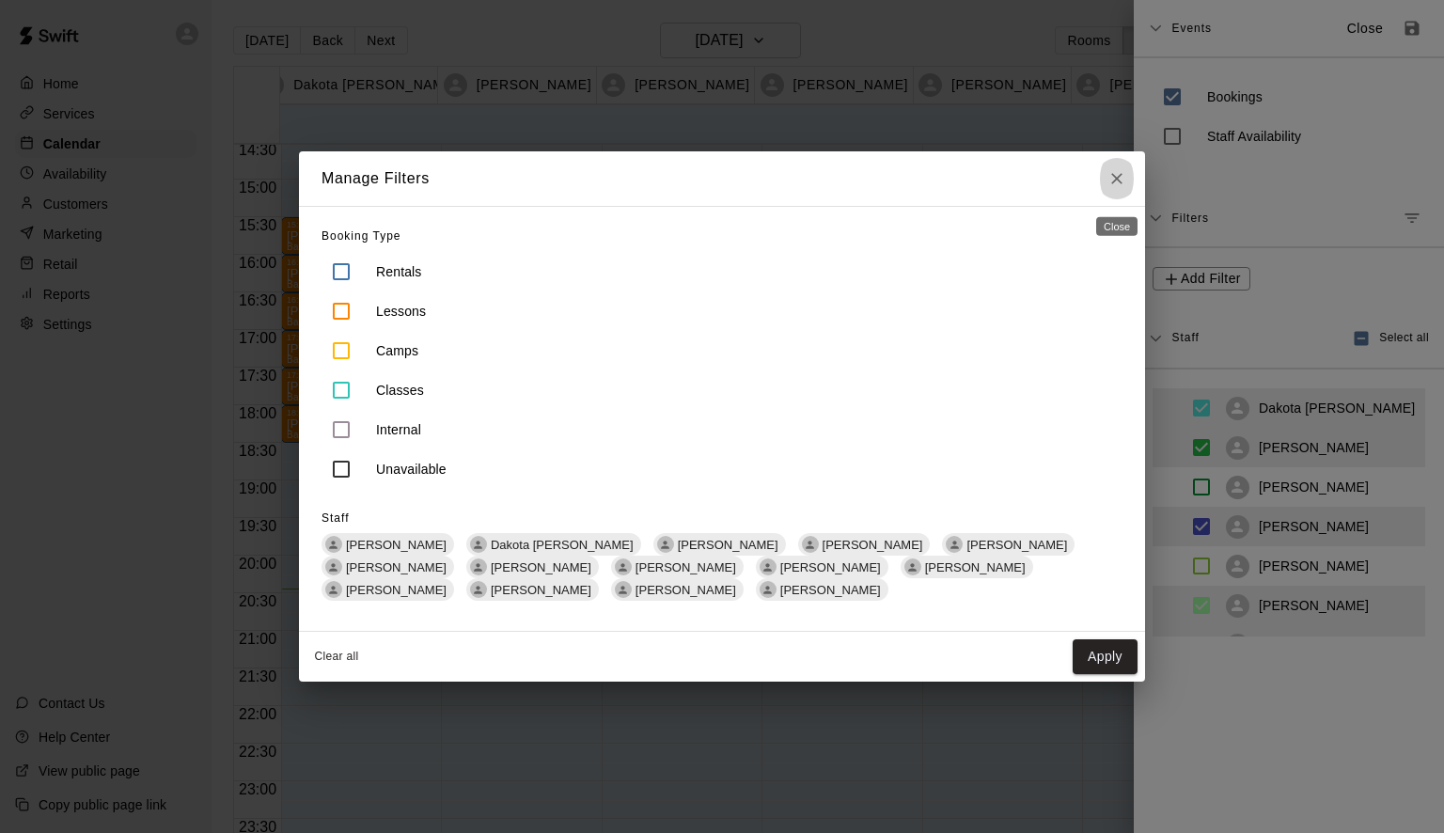
click at [1119, 171] on icon "Close" at bounding box center [1116, 178] width 19 height 19
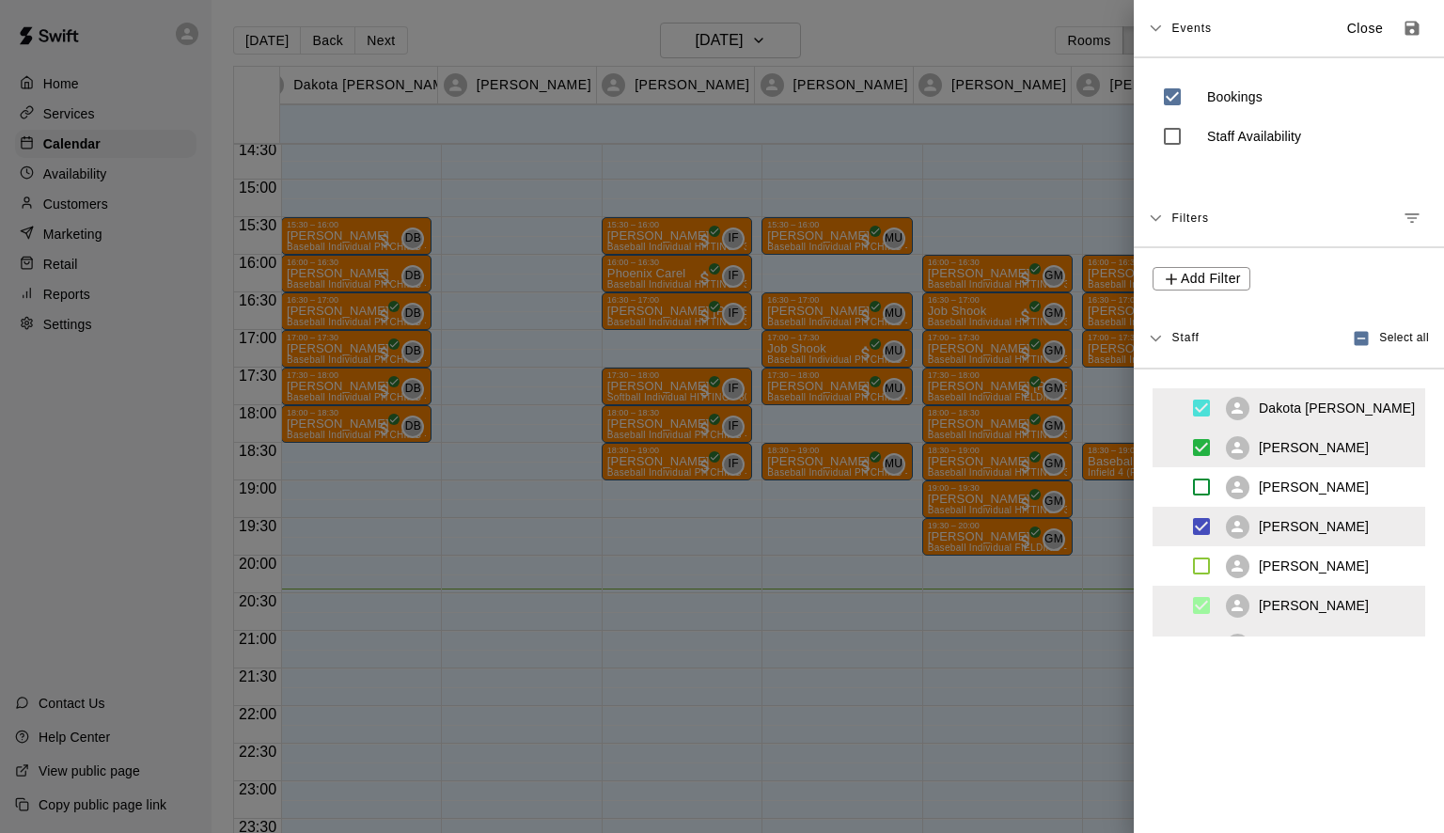
click at [1147, 23] on div "Events Close" at bounding box center [1289, 28] width 310 height 57
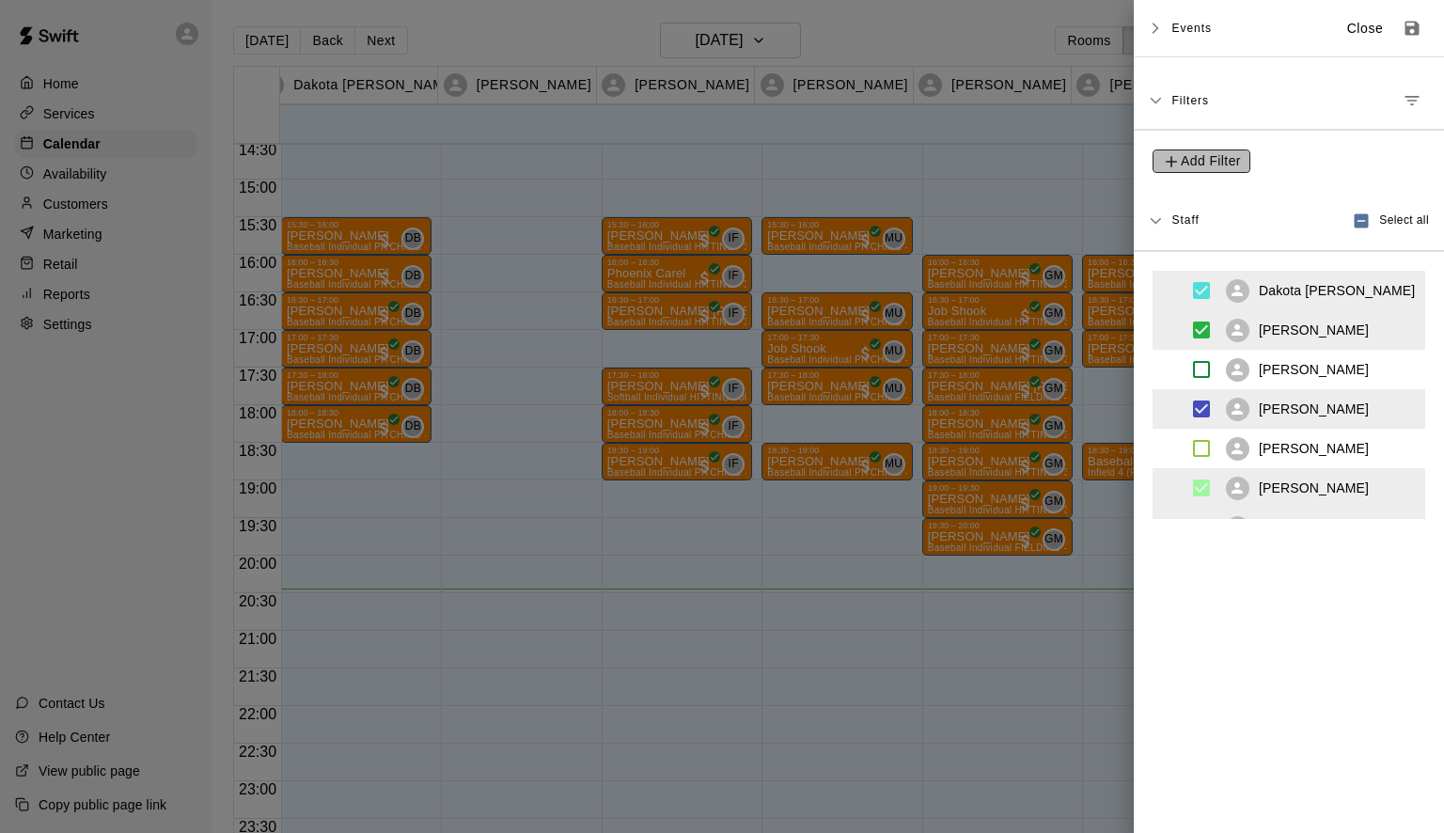
click at [1184, 158] on span "Add Filter" at bounding box center [1211, 160] width 60 height 23
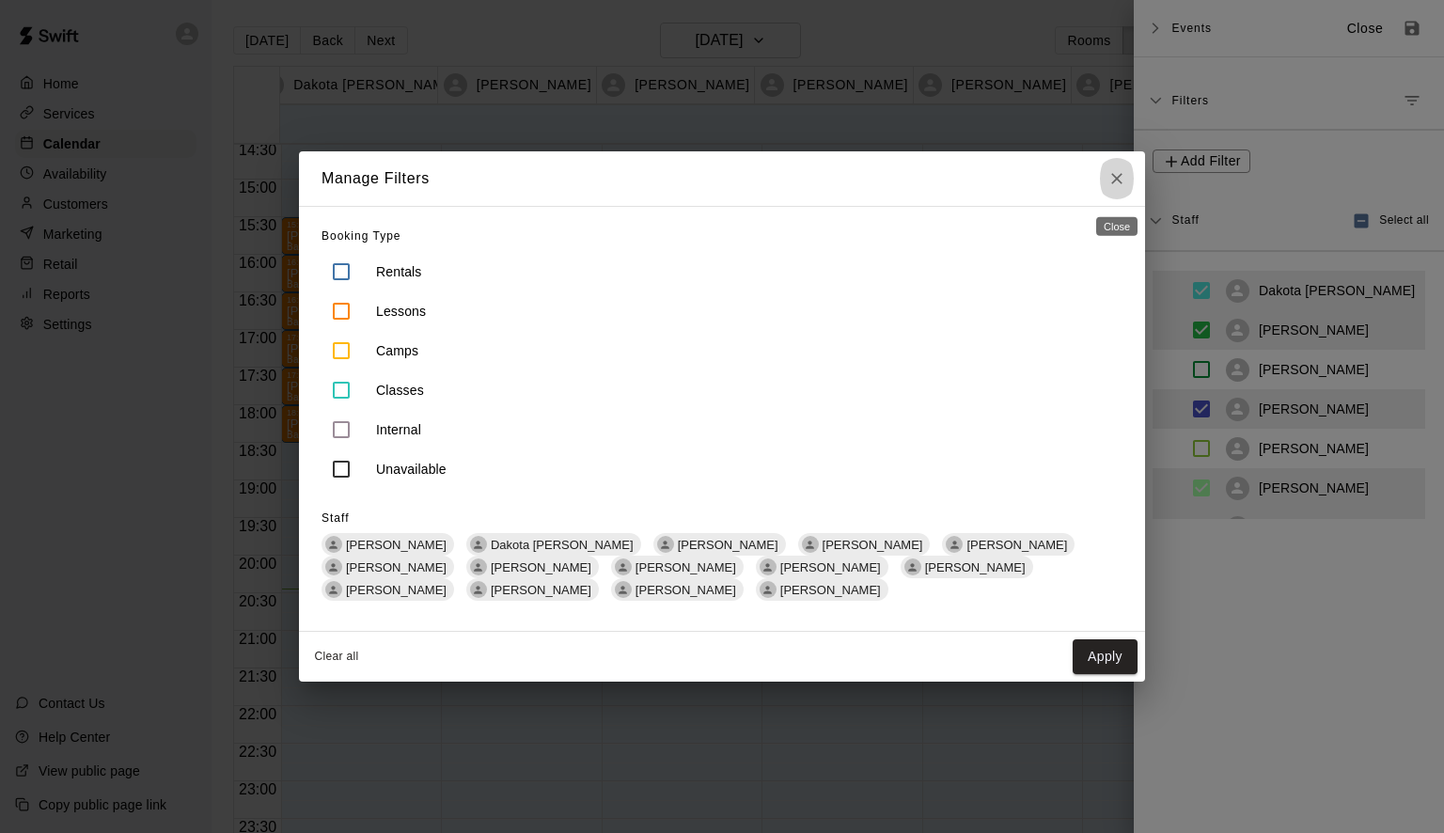
click at [1116, 184] on icon "Close" at bounding box center [1116, 178] width 19 height 19
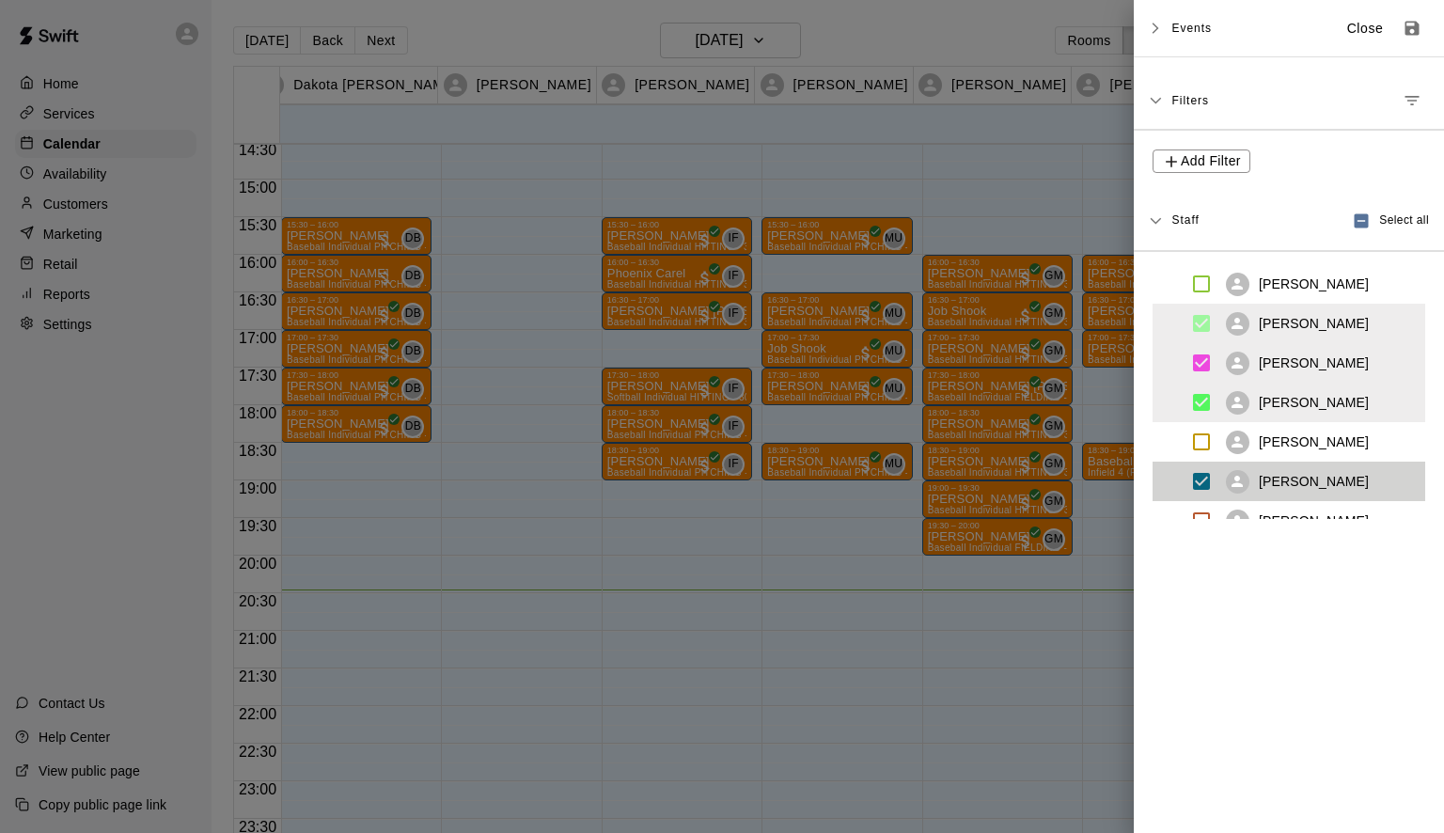
scroll to position [163, 0]
drag, startPoint x: 1276, startPoint y: 477, endPoint x: 1271, endPoint y: 279, distance: 198.4
click at [1271, 279] on ul "[PERSON_NAME] [PERSON_NAME] [PERSON_NAME] [PERSON_NAME] [PERSON_NAME] Gama [PER…" at bounding box center [1288, 395] width 273 height 248
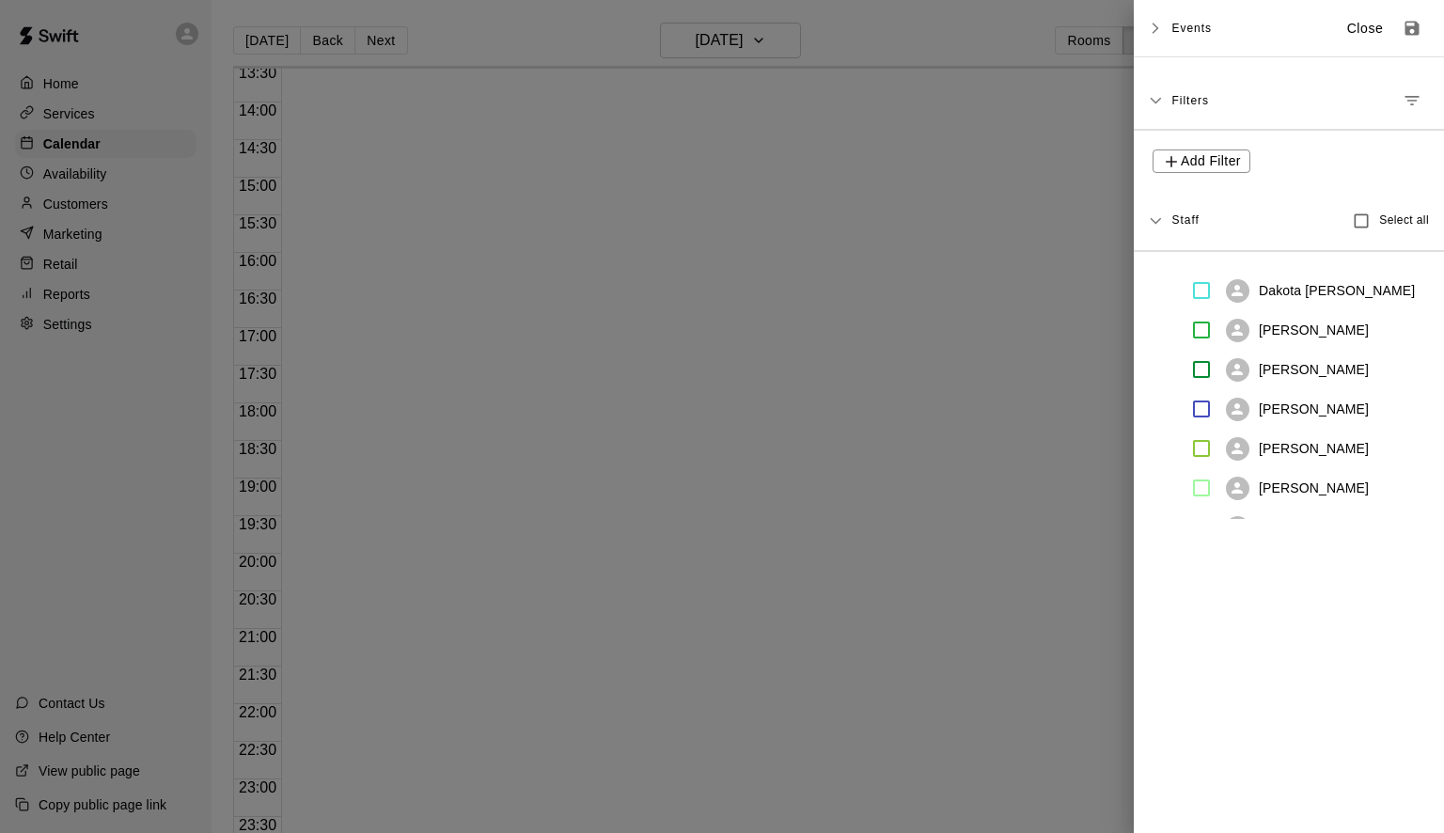
scroll to position [1017, 0]
drag, startPoint x: 1235, startPoint y: 370, endPoint x: 1231, endPoint y: 287, distance: 83.7
click at [1231, 287] on ul "[PERSON_NAME] [PERSON_NAME] [PERSON_NAME] [PERSON_NAME] [PERSON_NAME] Gama [PER…" at bounding box center [1288, 395] width 273 height 248
drag, startPoint x: 1231, startPoint y: 287, endPoint x: 1256, endPoint y: 442, distance: 157.0
click at [1256, 442] on ul "[PERSON_NAME] [PERSON_NAME] [PERSON_NAME] [PERSON_NAME] [PERSON_NAME] Gama [PER…" at bounding box center [1288, 395] width 273 height 248
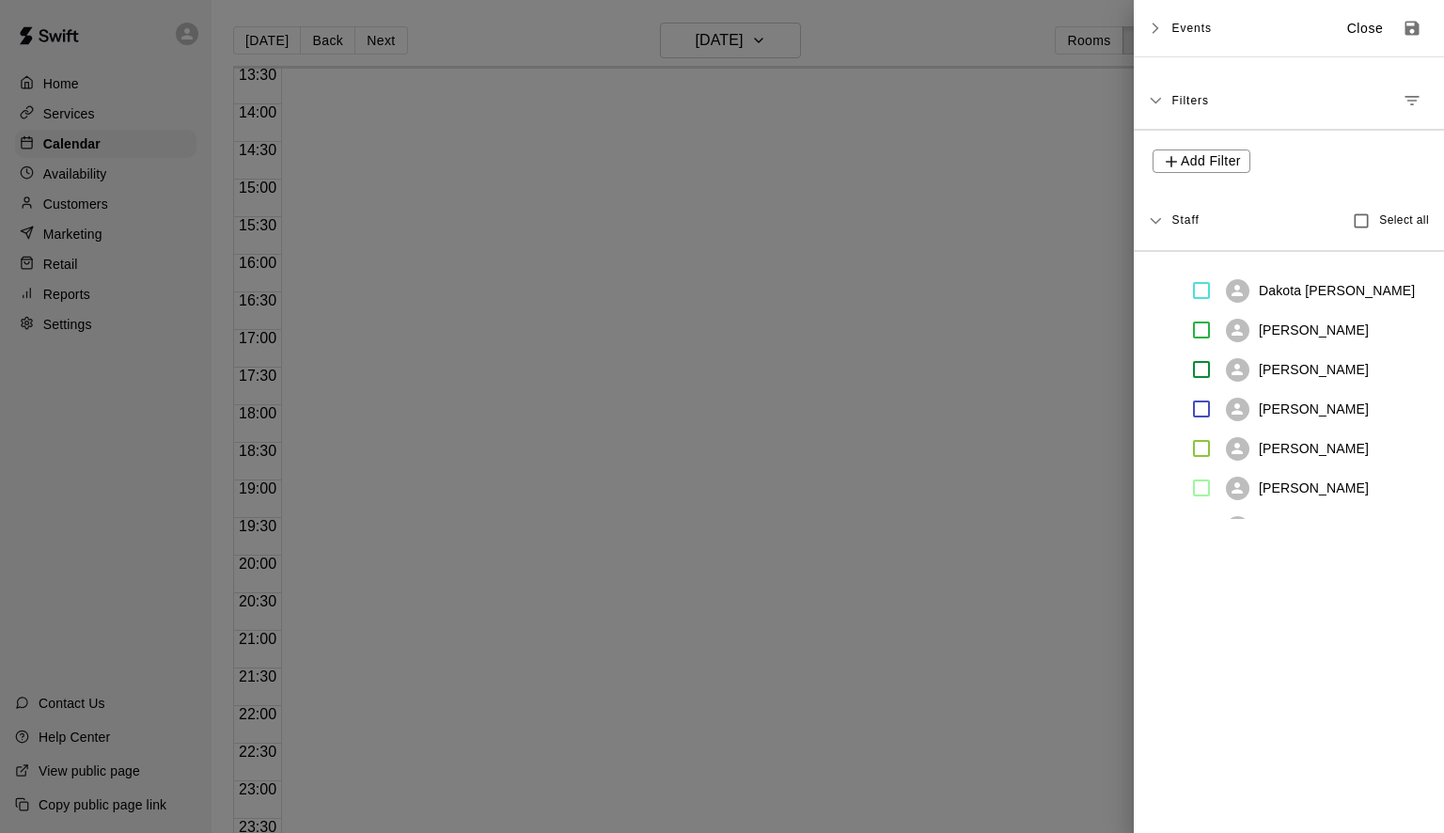
click at [1185, 305] on ul "[PERSON_NAME] [PERSON_NAME] [PERSON_NAME] [PERSON_NAME] [PERSON_NAME] Gama [PER…" at bounding box center [1288, 395] width 273 height 248
click at [1347, 34] on p "Close" at bounding box center [1365, 29] width 37 height 20
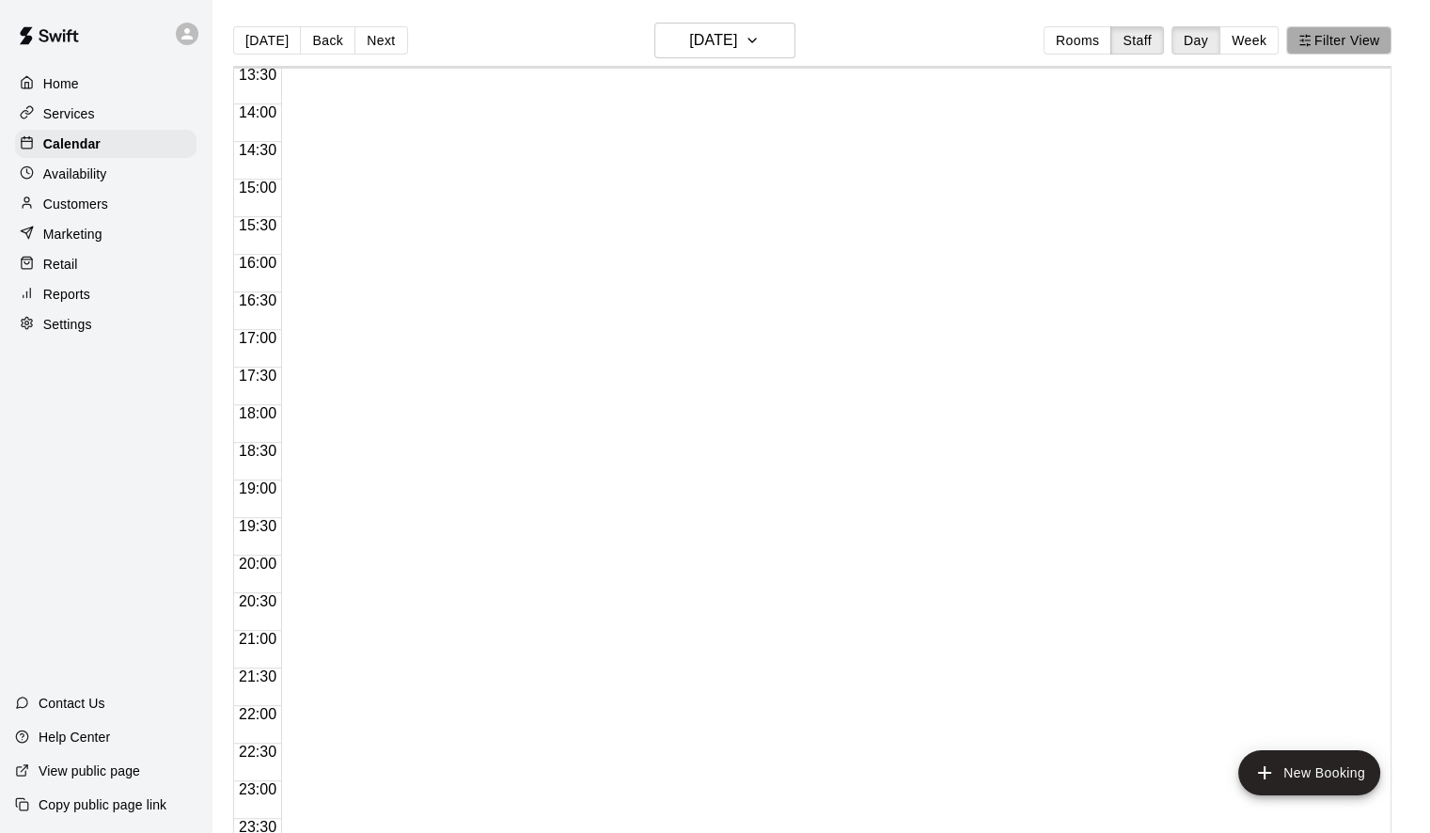
click at [1372, 43] on button "Filter View" at bounding box center [1338, 40] width 105 height 28
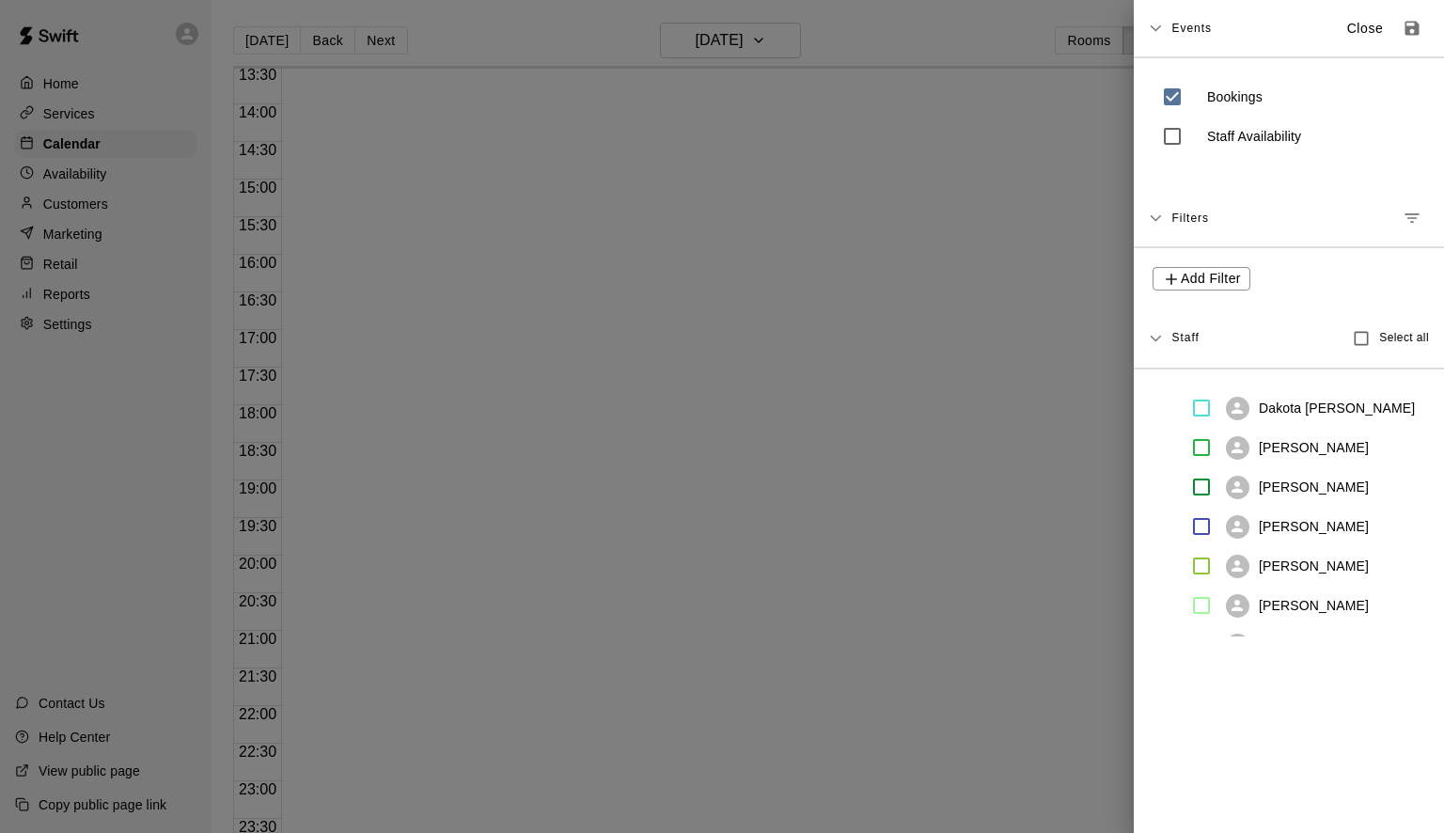
click at [1177, 347] on div "Staff" at bounding box center [1184, 338] width 27 height 30
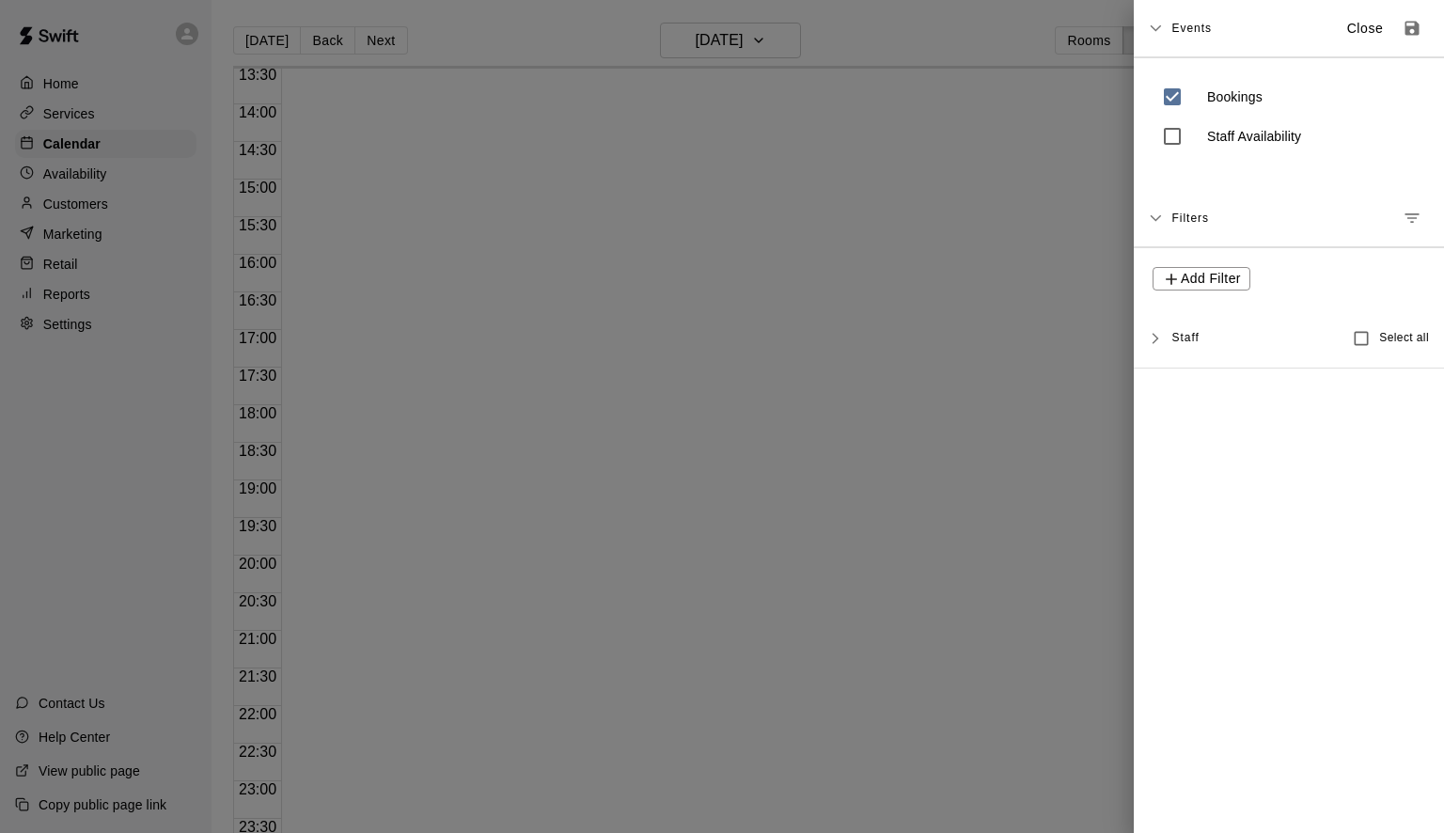
click at [1177, 347] on div "Staff" at bounding box center [1184, 338] width 27 height 30
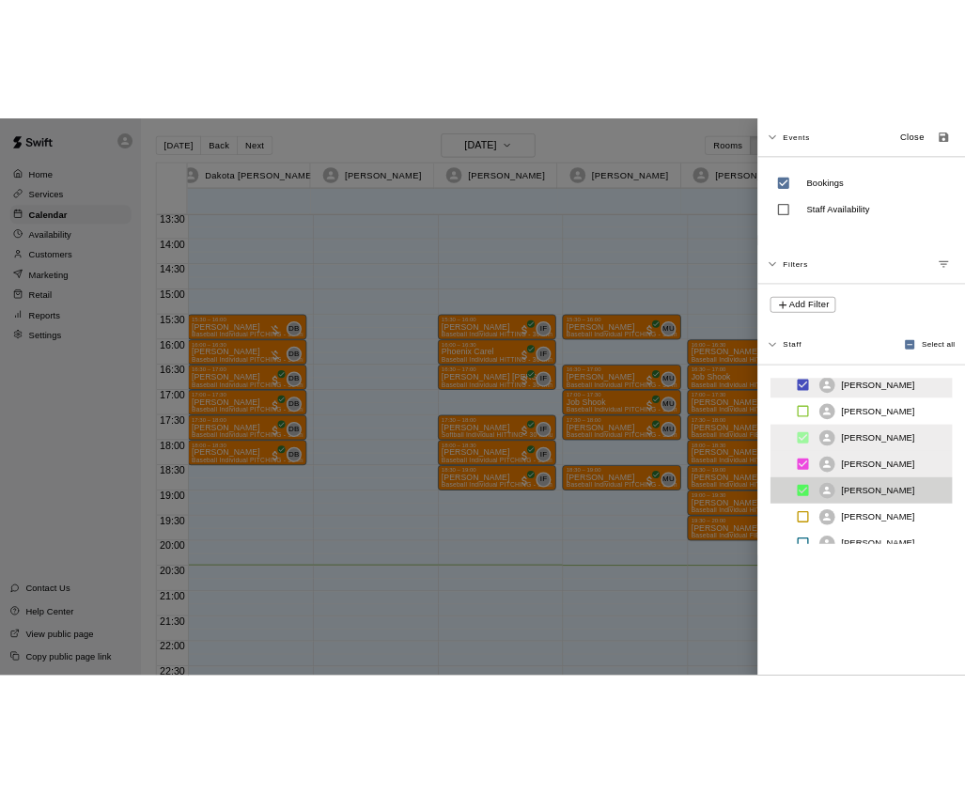
scroll to position [305, 0]
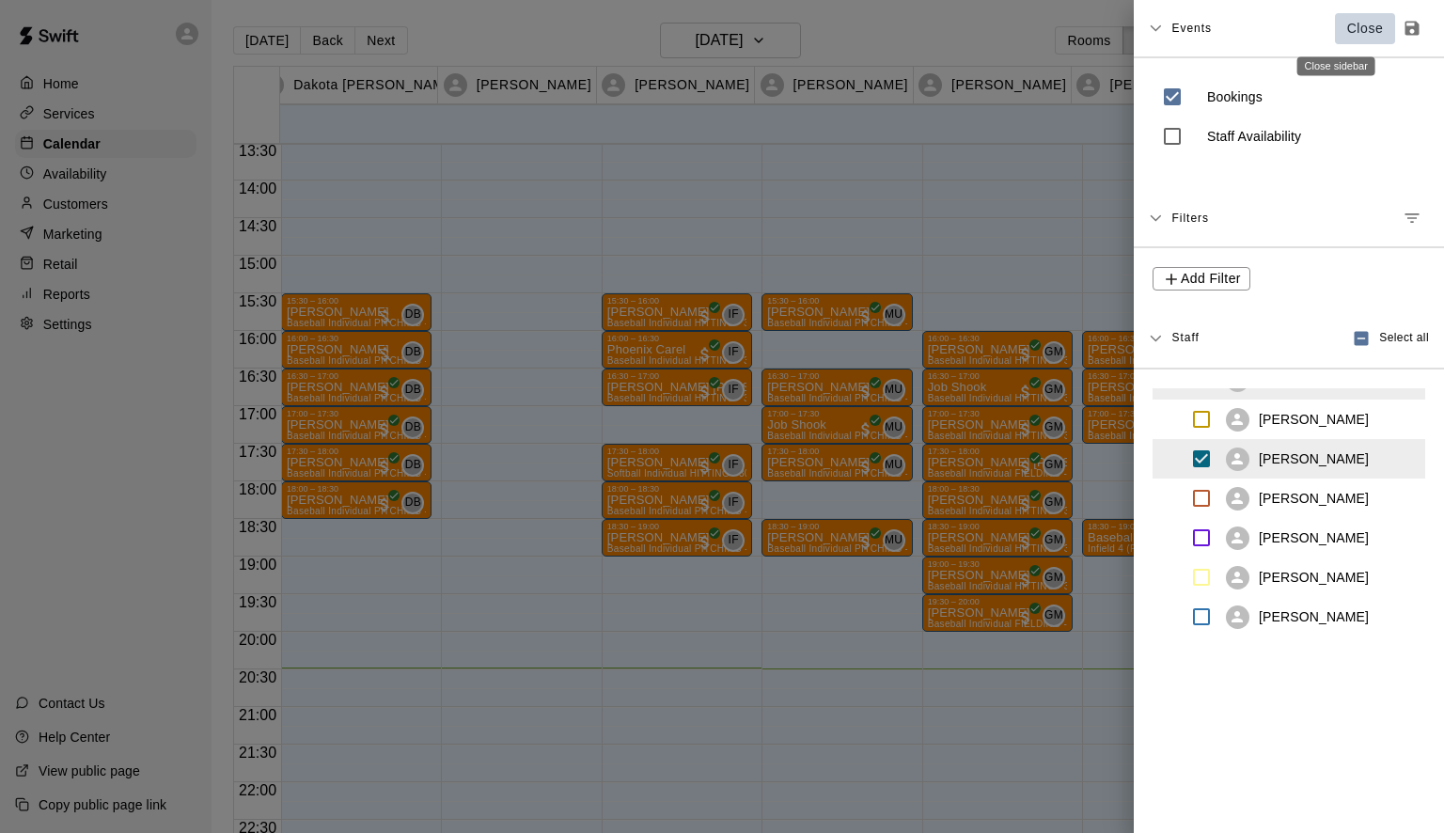
click at [1347, 31] on p "Close" at bounding box center [1365, 29] width 37 height 20
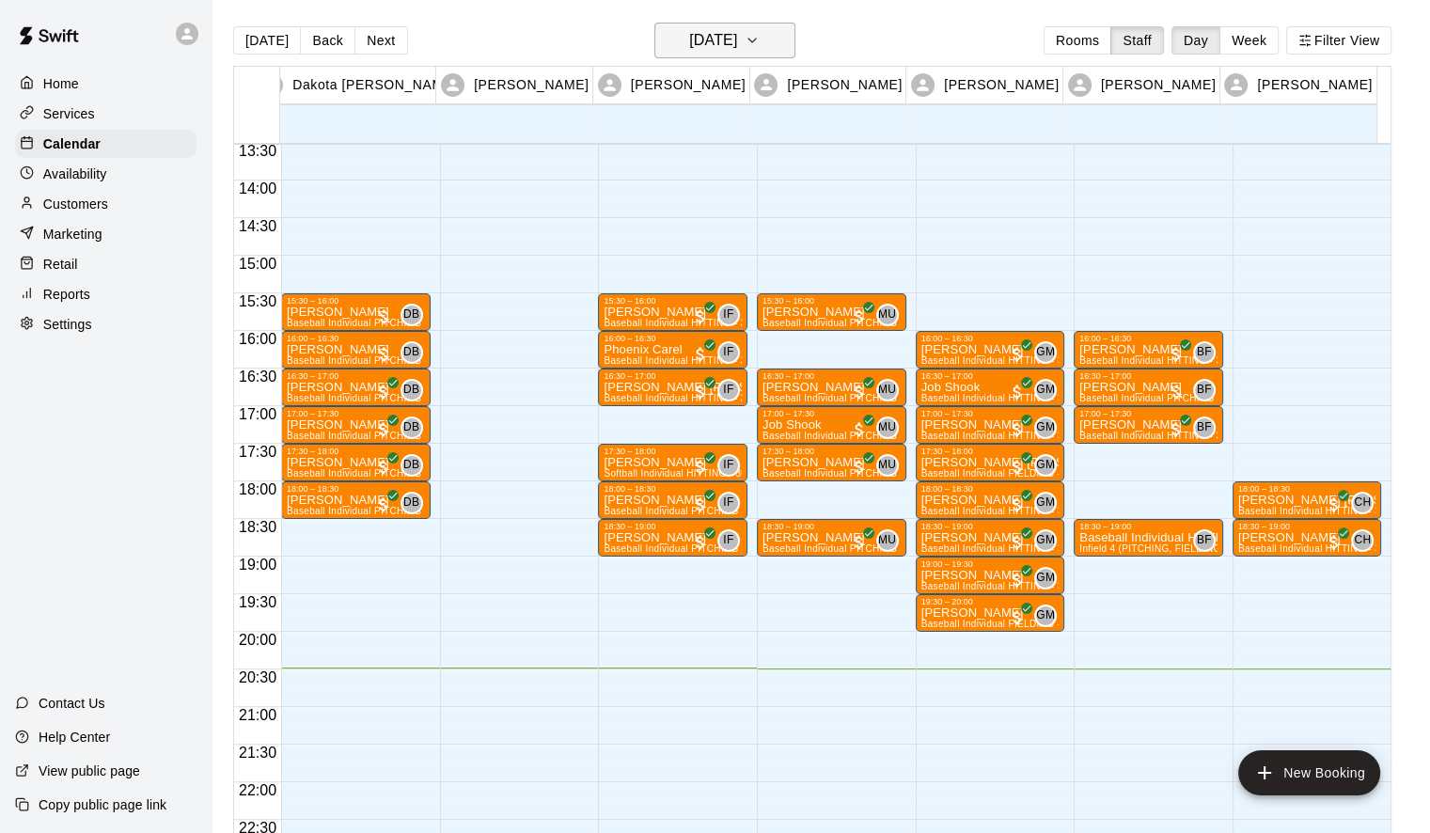
click at [759, 38] on icon "button" at bounding box center [751, 40] width 15 height 23
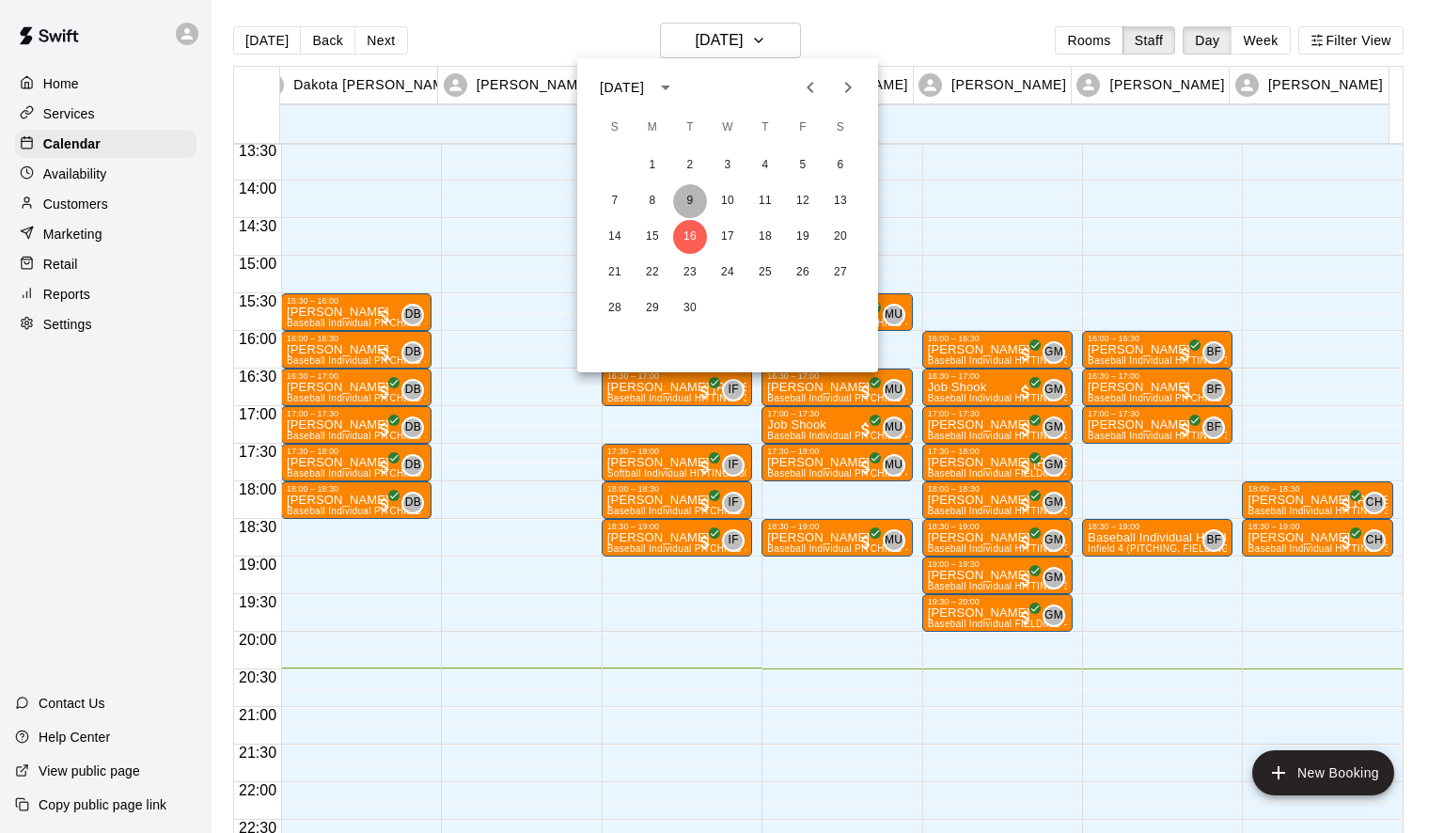
click at [684, 201] on button "9" at bounding box center [690, 201] width 34 height 34
